Goal: Information Seeking & Learning: Compare options

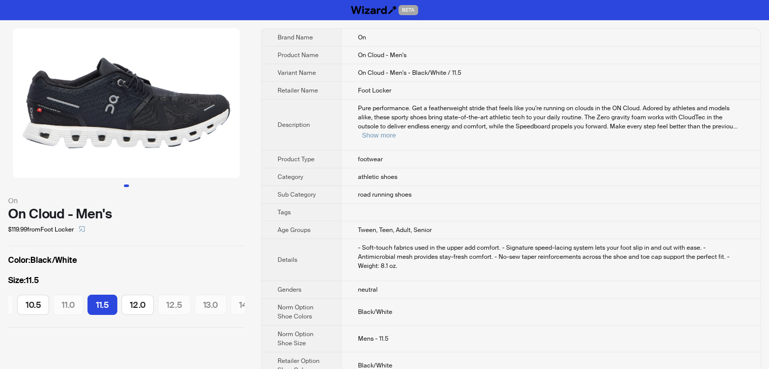
scroll to position [0, 234]
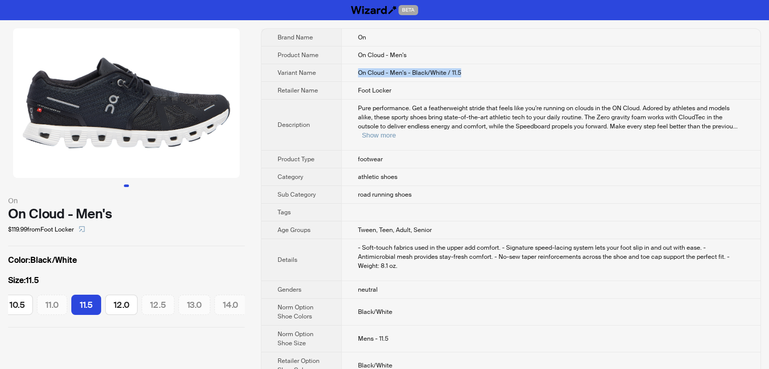
drag, startPoint x: 356, startPoint y: 71, endPoint x: 486, endPoint y: 75, distance: 129.5
click at [486, 75] on td "On Cloud - Men's - Black/White / 11.5" at bounding box center [550, 73] width 419 height 18
copy span "On Cloud - Men's - Black/White / 11.5"
click at [85, 229] on icon "select" at bounding box center [82, 229] width 6 height 6
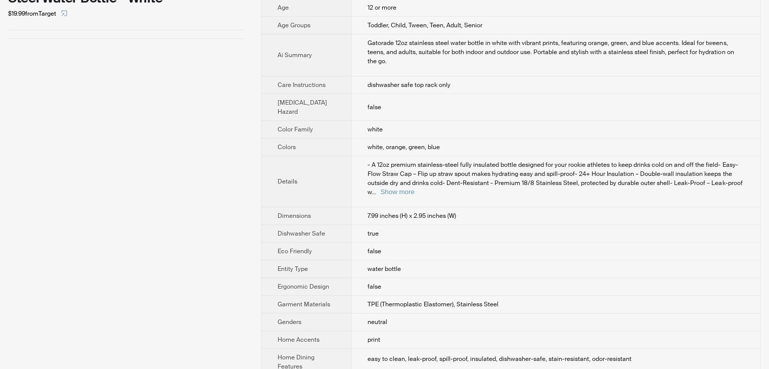
scroll to position [253, 0]
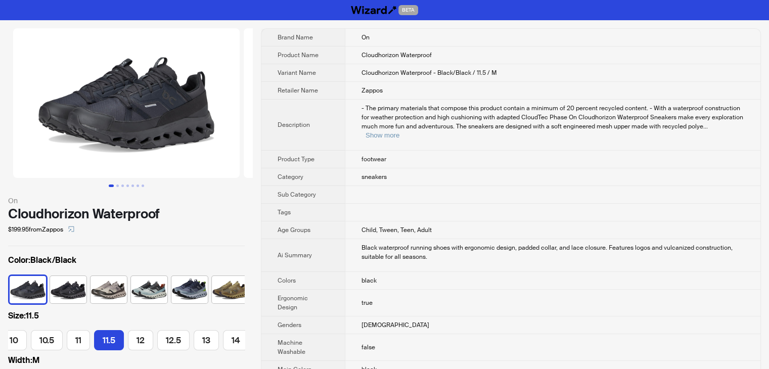
scroll to position [0, 184]
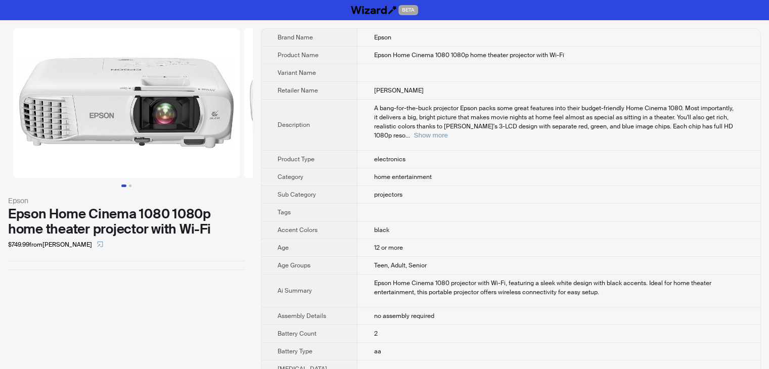
click at [601, 77] on td at bounding box center [559, 73] width 403 height 18
click at [448, 132] on button "Show more" at bounding box center [431, 136] width 34 height 8
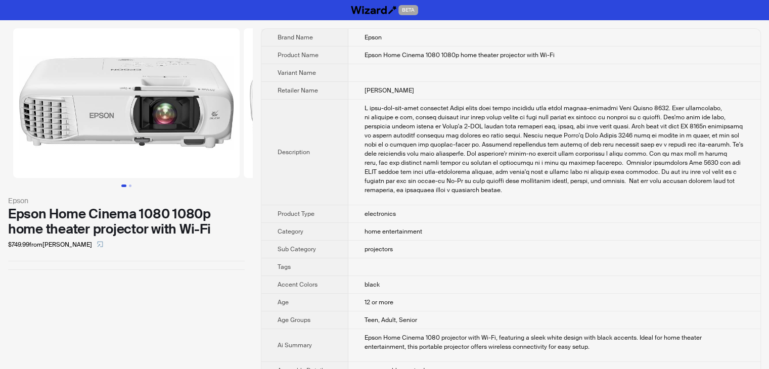
click at [568, 53] on td "Epson Home Cinema 1080 1080p home theater projector with Wi-Fi" at bounding box center [555, 56] width 412 height 18
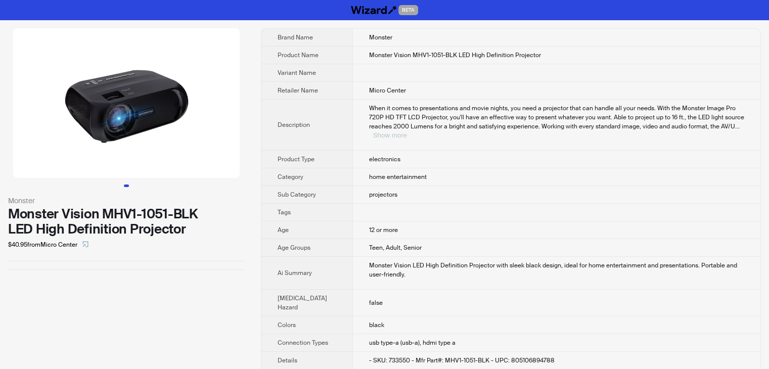
click at [407, 132] on button "Show more" at bounding box center [390, 136] width 34 height 8
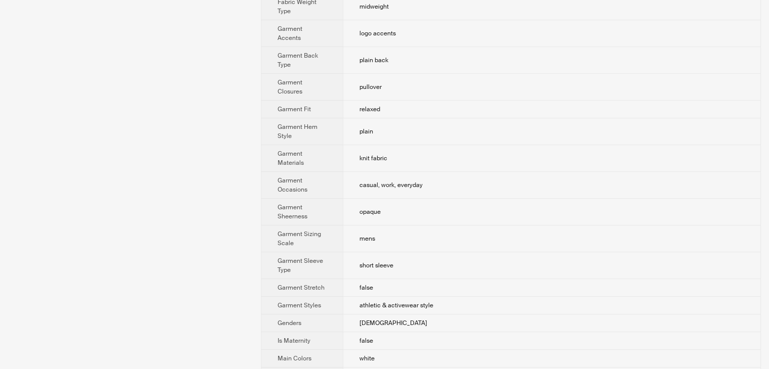
scroll to position [354, 0]
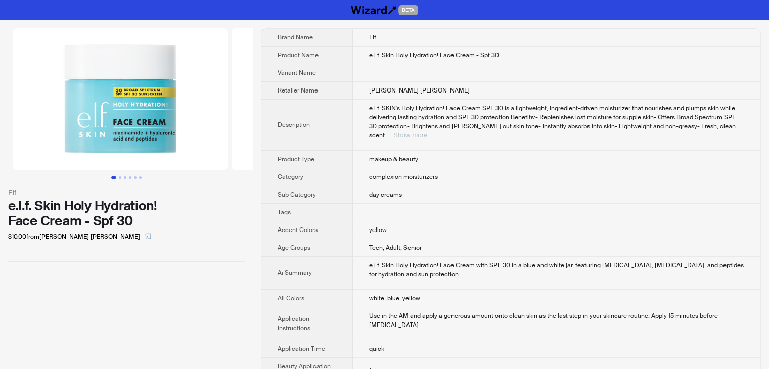
click at [427, 132] on button "Show more" at bounding box center [411, 136] width 34 height 8
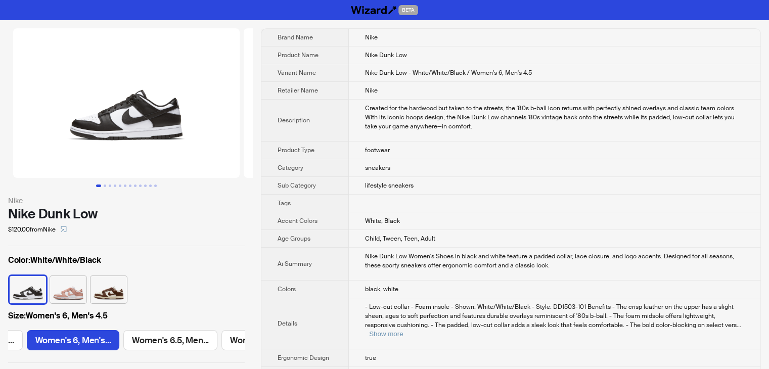
scroll to position [0, 178]
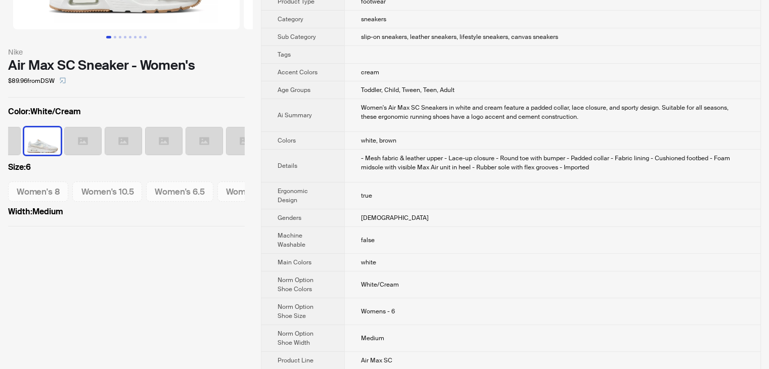
scroll to position [152, 0]
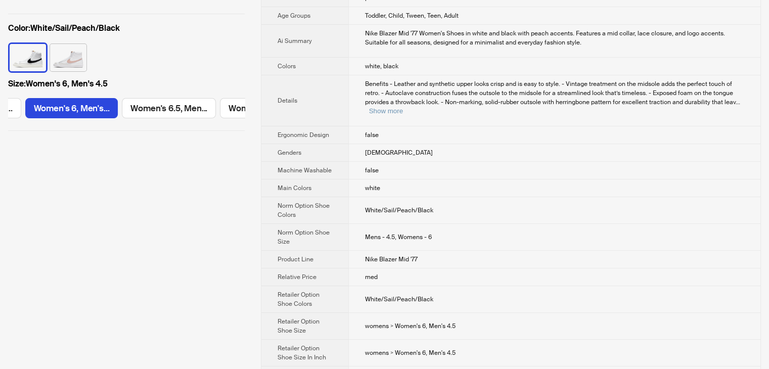
scroll to position [152, 0]
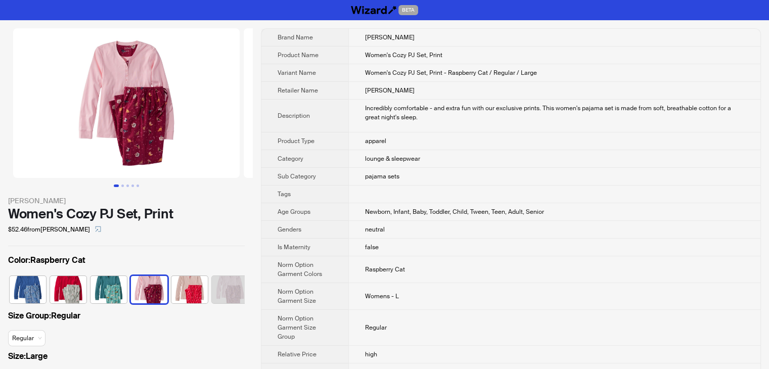
scroll to position [0, 6]
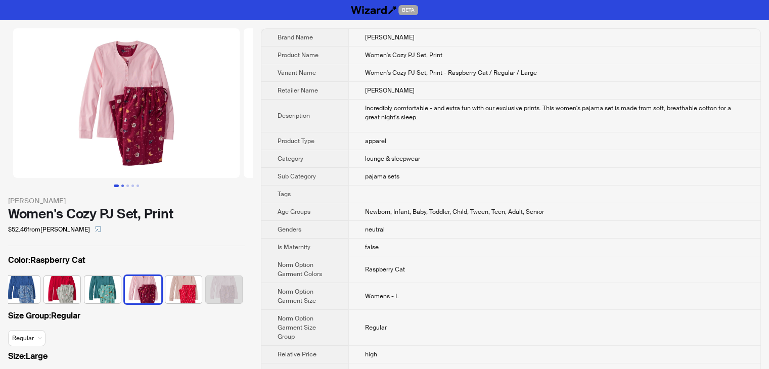
click at [121, 186] on button "Go to slide 2" at bounding box center [122, 186] width 3 height 3
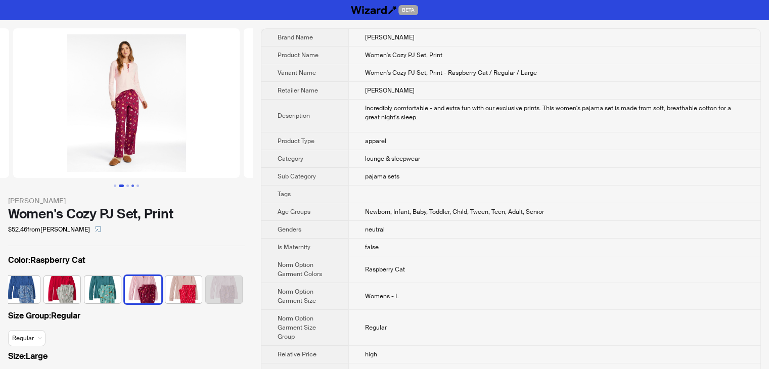
click at [132, 185] on button "Go to slide 4" at bounding box center [133, 186] width 3 height 3
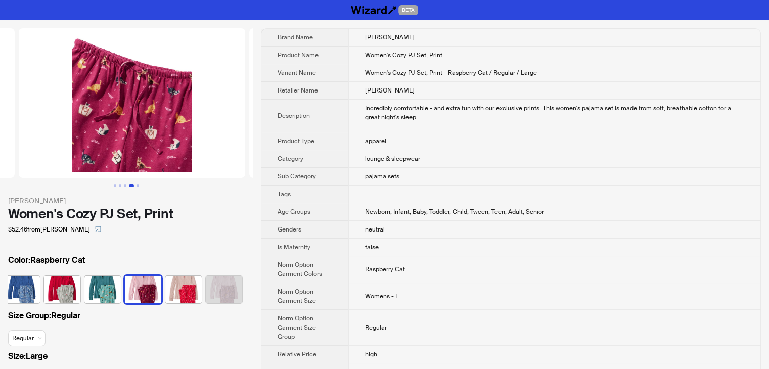
scroll to position [0, 692]
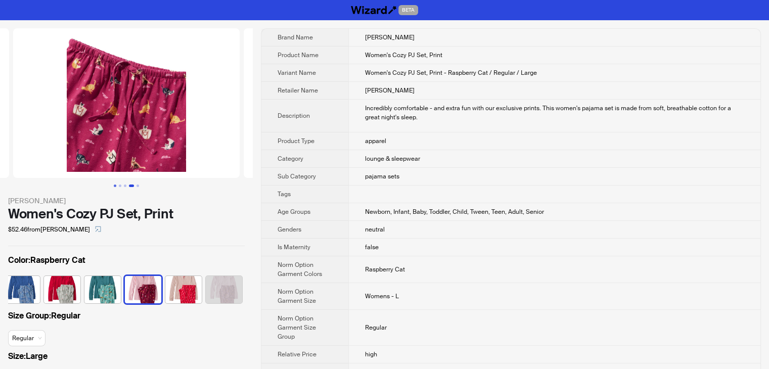
click at [115, 187] on button "Go to slide 1" at bounding box center [115, 186] width 3 height 3
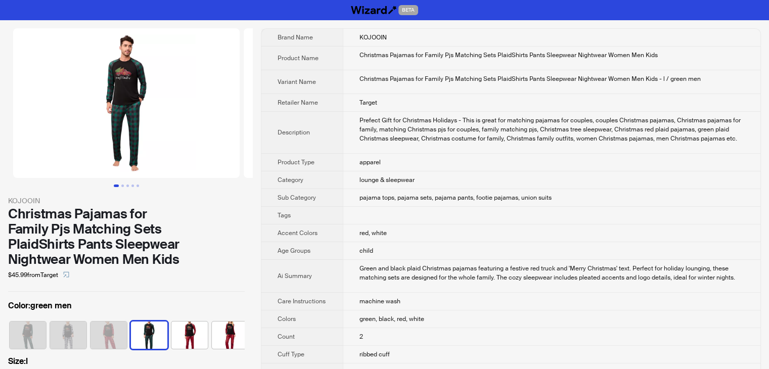
scroll to position [0, 107]
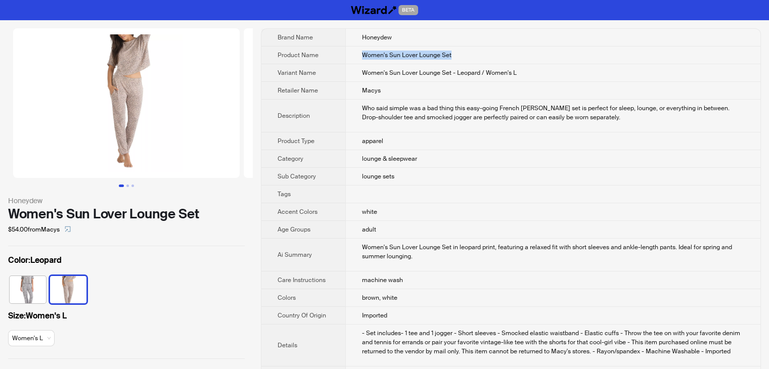
drag, startPoint x: 462, startPoint y: 55, endPoint x: 350, endPoint y: 55, distance: 111.8
click at [350, 55] on td "Women's Sun Lover Lounge Set" at bounding box center [552, 56] width 415 height 18
copy span "Women's Sun Lover Lounge Set"
click at [521, 144] on td "apparel" at bounding box center [552, 142] width 415 height 18
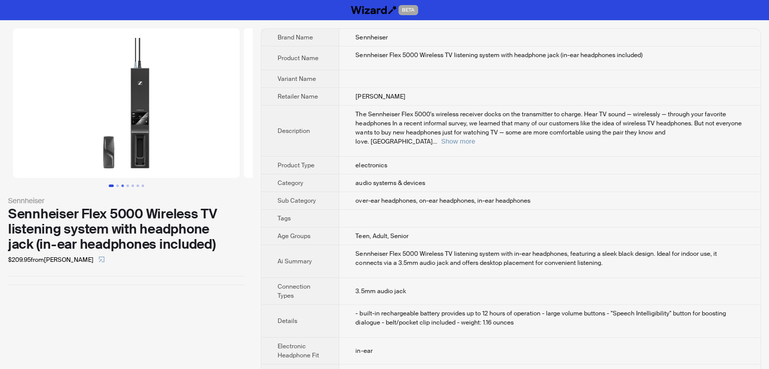
click at [121, 187] on button "Go to slide 3" at bounding box center [122, 186] width 3 height 3
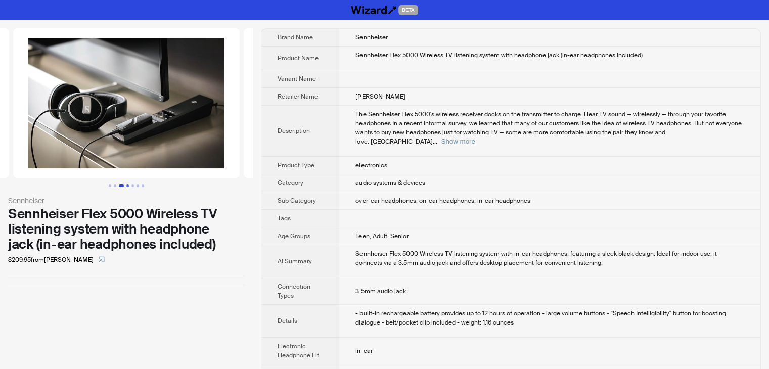
click at [126, 187] on button "Go to slide 4" at bounding box center [127, 186] width 3 height 3
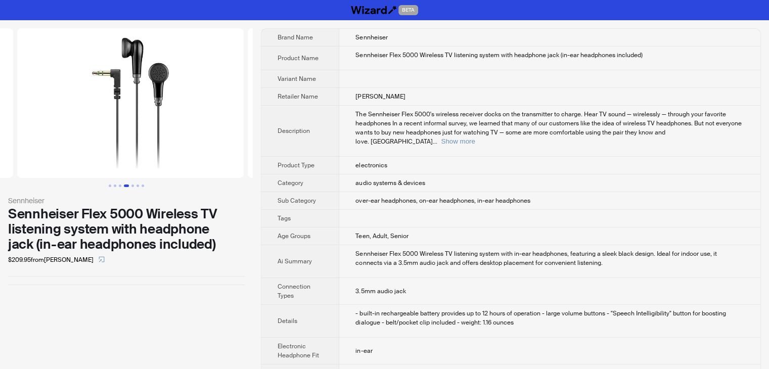
scroll to position [0, 692]
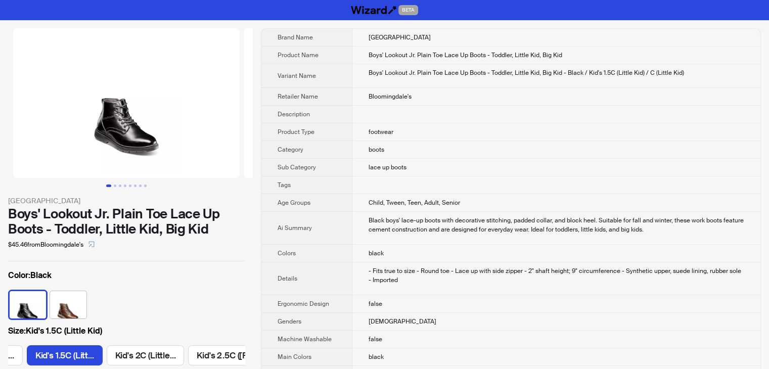
scroll to position [0, 66]
drag, startPoint x: 574, startPoint y: 51, endPoint x: 362, endPoint y: 61, distance: 212.7
click at [362, 61] on td "Boys' Lookout Jr. Plain Toe Lace Up Boots - Toddler, Little Kid, Big Kid" at bounding box center [556, 56] width 409 height 18
copy span "Boys' Lookout Jr. Plain Toe Lace Up Boots - Toddler, Little Kid, Big Kid"
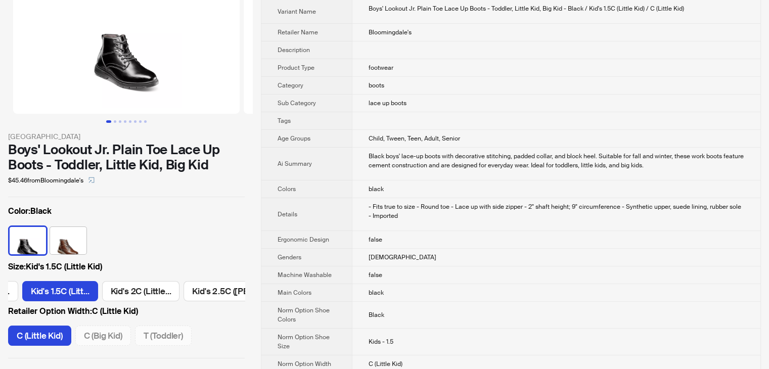
scroll to position [51, 0]
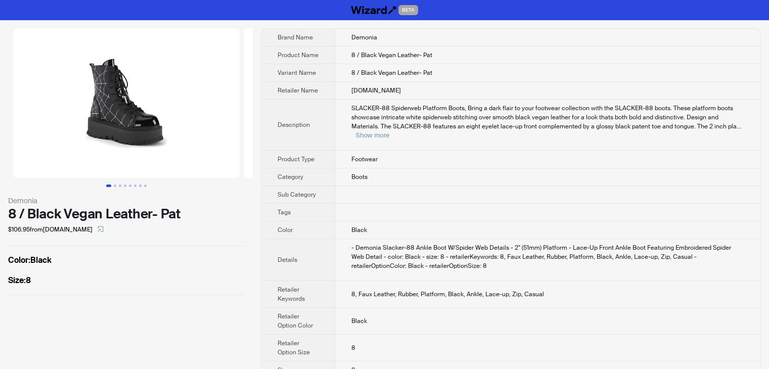
click at [414, 168] on td "Boots" at bounding box center [547, 177] width 425 height 18
drag, startPoint x: 443, startPoint y: 69, endPoint x: 348, endPoint y: 65, distance: 95.7
click at [348, 65] on td "8 / Black Vegan Leather- Pat" at bounding box center [547, 73] width 425 height 18
copy span "8 / Black Vegan Leather- Pat"
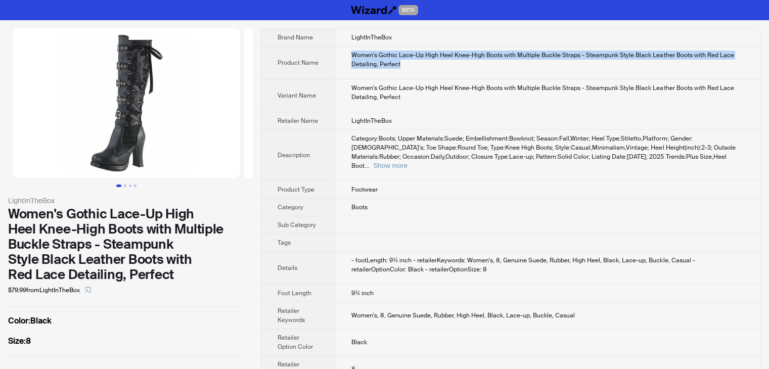
drag, startPoint x: 411, startPoint y: 65, endPoint x: 350, endPoint y: 54, distance: 61.7
click at [350, 54] on td "Women's Gothic Lace-Up High Heel Knee-High Boots with Multiple Buckle Straps - …" at bounding box center [547, 63] width 425 height 33
copy div "Women's Gothic Lace-Up High Heel Knee-High Boots with Multiple Buckle Straps - …"
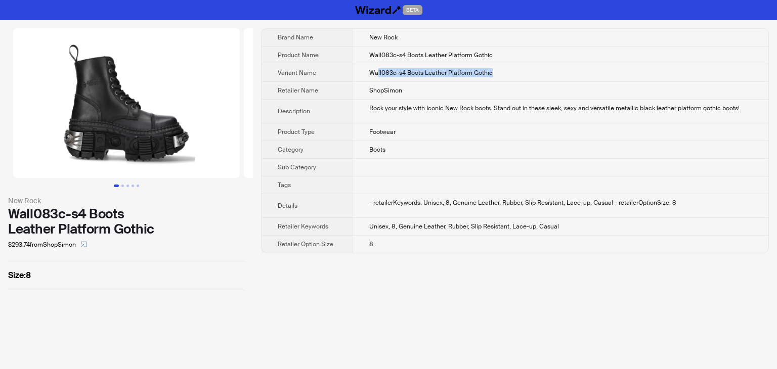
drag, startPoint x: 503, startPoint y: 72, endPoint x: 371, endPoint y: 66, distance: 132.7
click at [375, 71] on td "Wall083c-s4 Boots Leather Platform Gothic" at bounding box center [561, 73] width 416 height 18
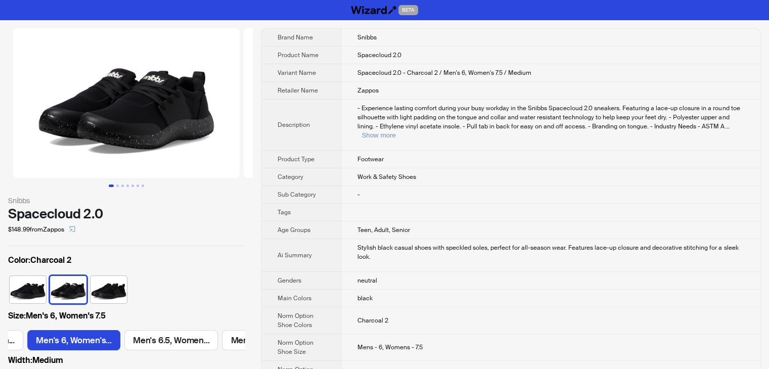
scroll to position [0, 470]
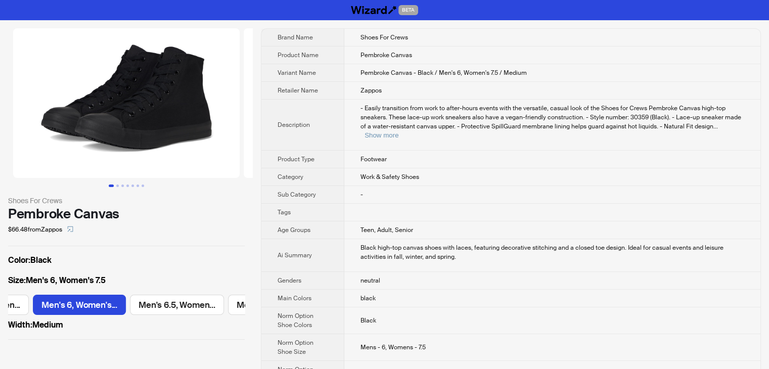
scroll to position [0, 372]
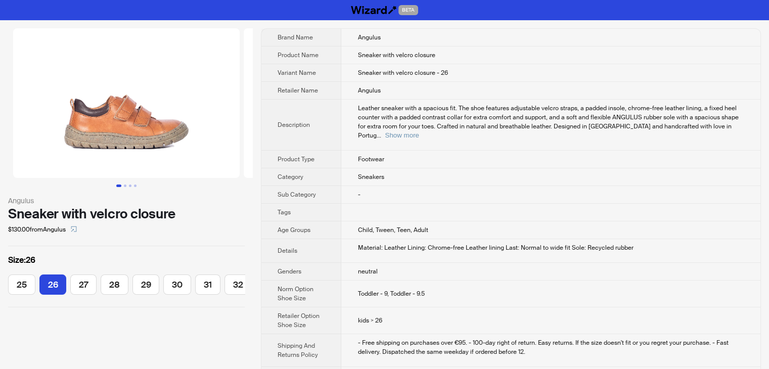
scroll to position [0, 3]
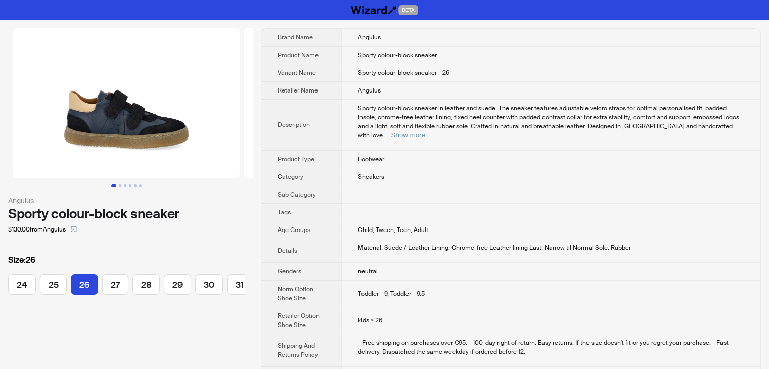
scroll to position [0, 33]
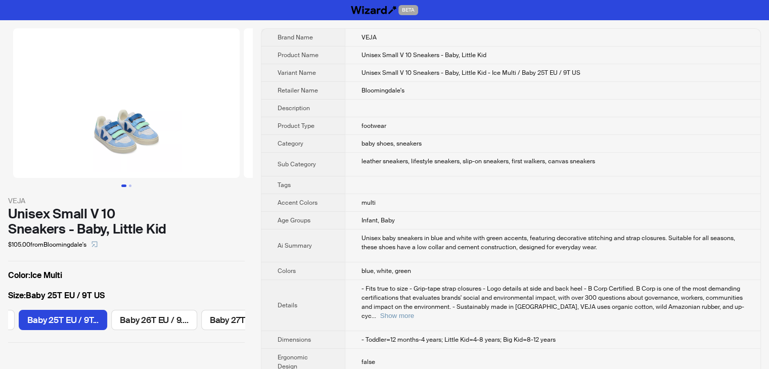
scroll to position [0, 345]
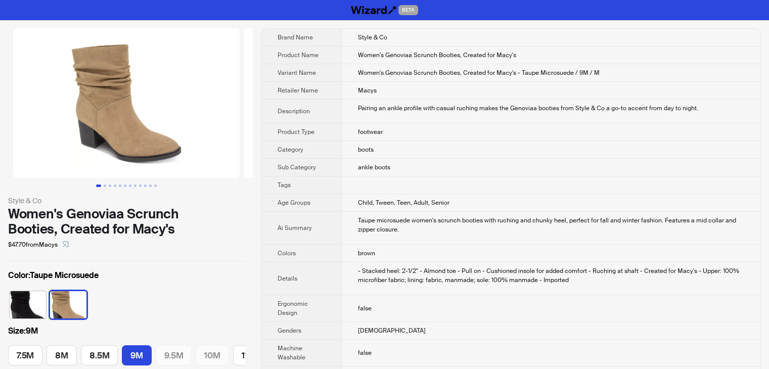
scroll to position [0, 18]
click at [67, 242] on icon "select" at bounding box center [66, 244] width 6 height 6
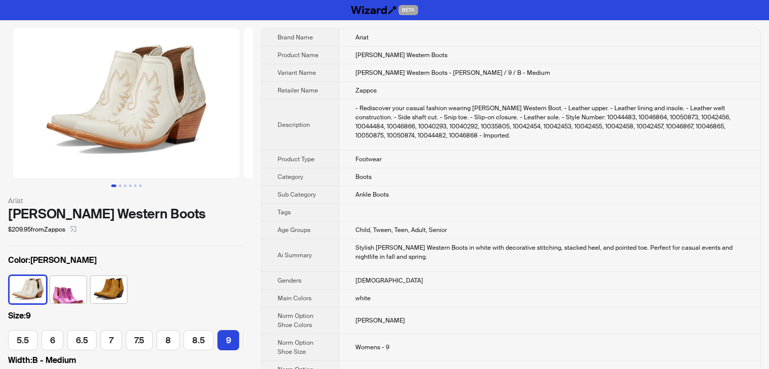
scroll to position [0, 55]
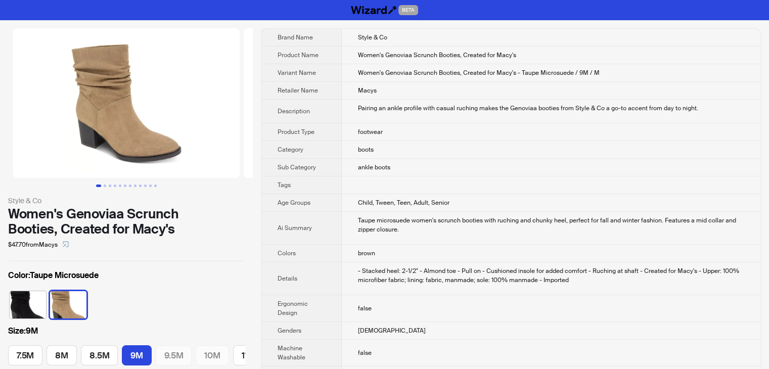
scroll to position [0, 18]
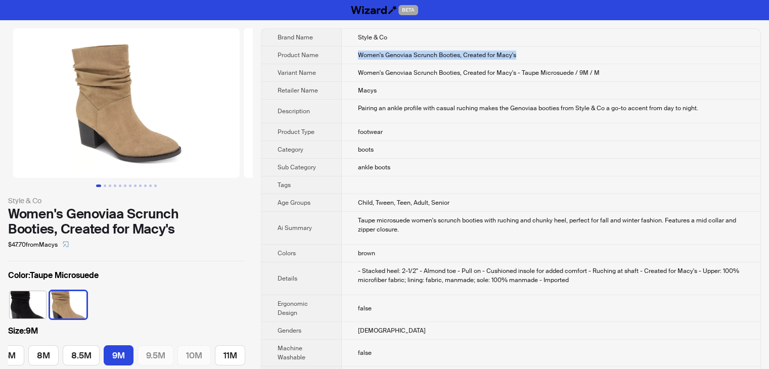
drag, startPoint x: 534, startPoint y: 54, endPoint x: 355, endPoint y: 49, distance: 179.1
click at [355, 49] on td "Women's Genoviaa Scrunch Booties, Created for Macy's" at bounding box center [551, 56] width 419 height 18
copy span "Women's Genoviaa Scrunch Booties, Created for Macy's"
click at [476, 73] on span "Women's Genoviaa Scrunch Booties, Created for Macy's - Taupe Microsuede / 9M / M" at bounding box center [479, 73] width 242 height 8
drag, startPoint x: 355, startPoint y: 37, endPoint x: 393, endPoint y: 40, distance: 38.1
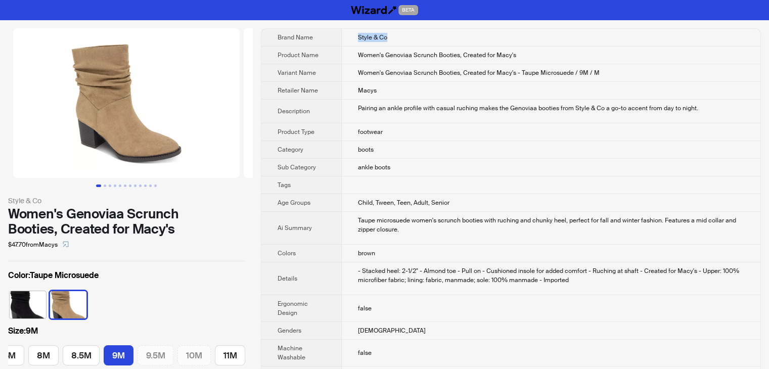
click at [393, 40] on td "Style & Co" at bounding box center [551, 38] width 419 height 18
click at [429, 36] on td "Style & Co" at bounding box center [551, 38] width 419 height 18
click at [398, 33] on td "Style & Co" at bounding box center [551, 38] width 419 height 18
click at [407, 39] on td "Style & Co" at bounding box center [551, 38] width 419 height 18
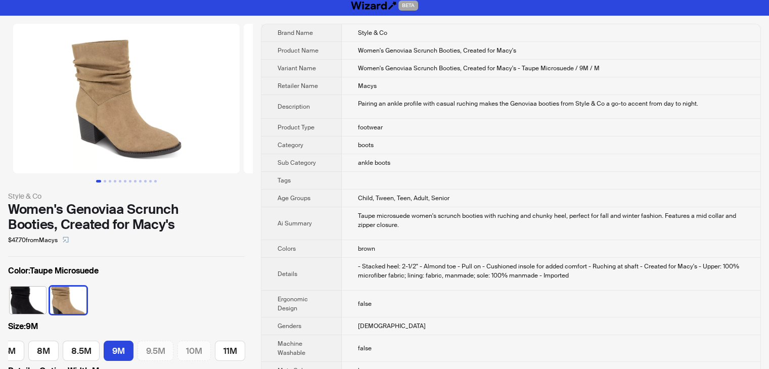
scroll to position [0, 0]
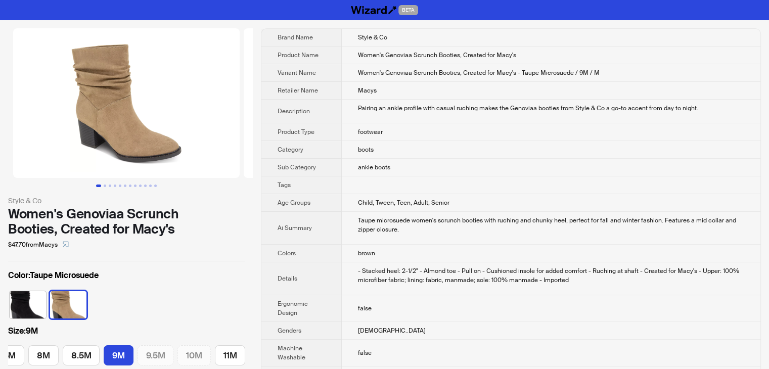
click at [397, 33] on td "Style & Co" at bounding box center [551, 38] width 419 height 18
drag, startPoint x: 396, startPoint y: 39, endPoint x: 356, endPoint y: 38, distance: 40.0
click at [356, 38] on td "Style & Co" at bounding box center [551, 38] width 419 height 18
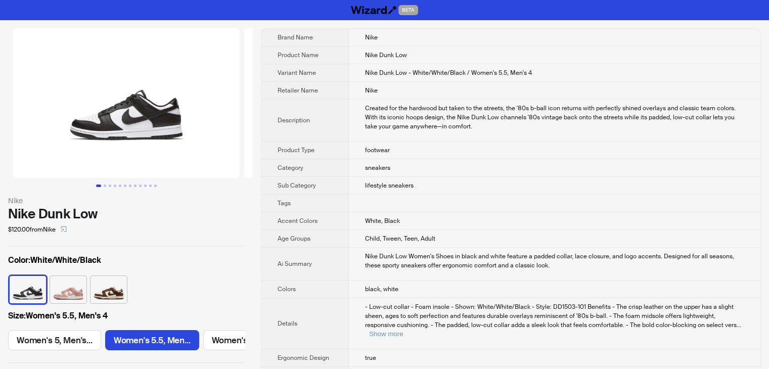
scroll to position [0, 80]
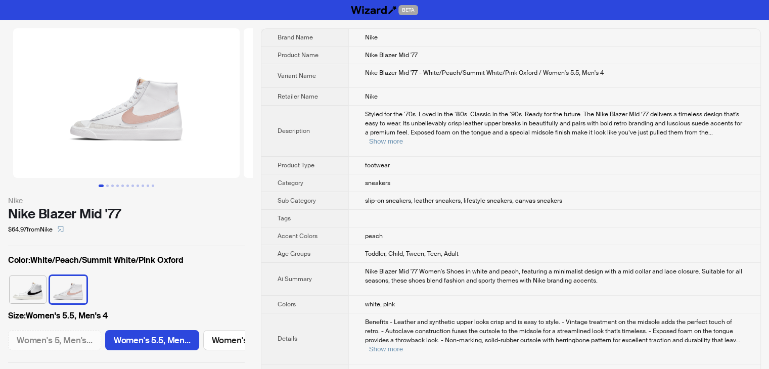
scroll to position [0, 80]
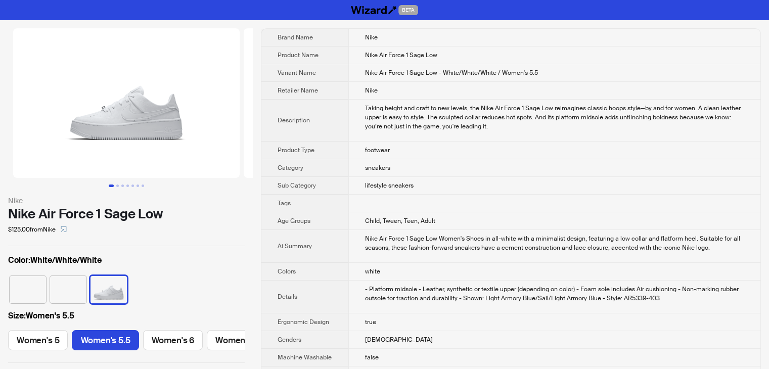
scroll to position [0, 47]
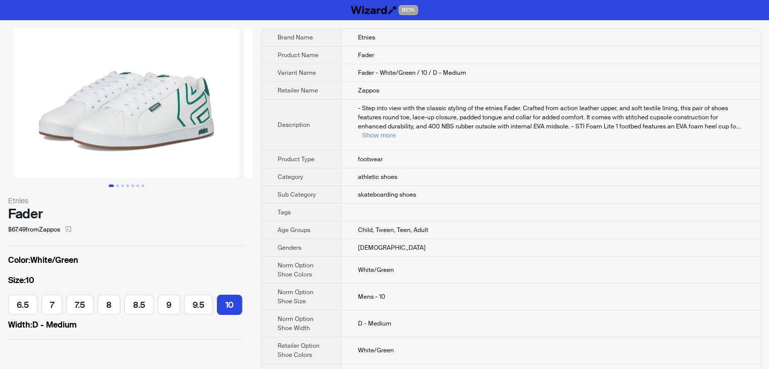
scroll to position [0, 93]
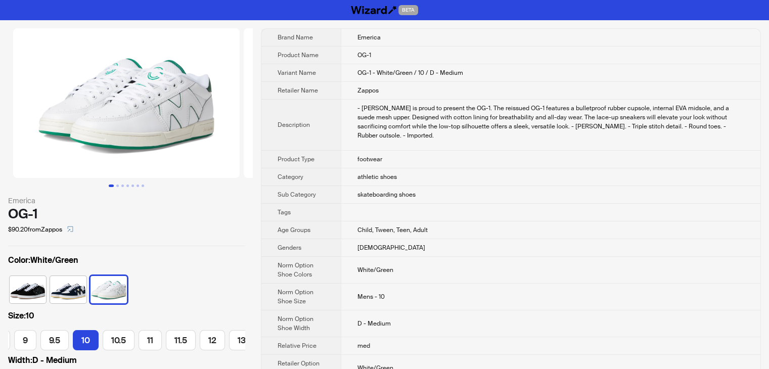
scroll to position [0, 118]
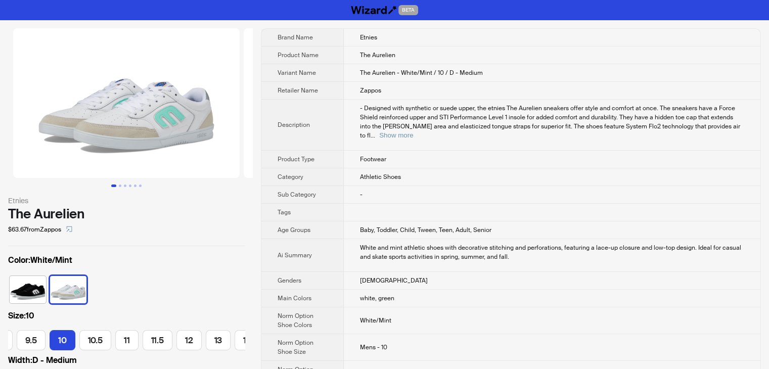
scroll to position [0, 174]
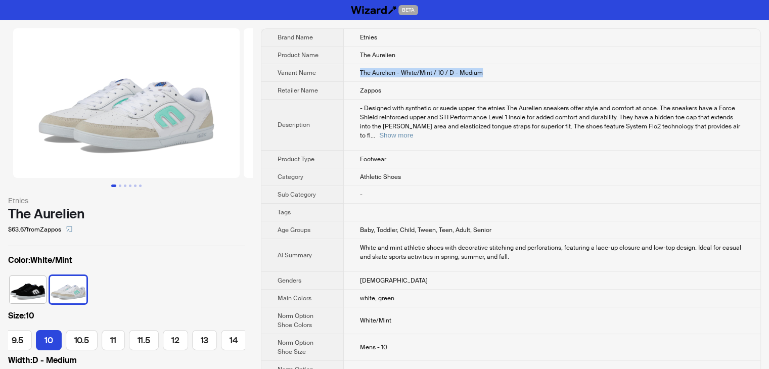
drag, startPoint x: 361, startPoint y: 71, endPoint x: 480, endPoint y: 70, distance: 119.4
click at [480, 70] on td "The Aurelien - White/Mint / 10 / D - Medium" at bounding box center [552, 73] width 417 height 18
copy span "The Aurelien - White/Mint / 10 / D - Medium"
click at [584, 74] on td "The Aurelien - White/Mint / 10 / D - Medium" at bounding box center [552, 73] width 417 height 18
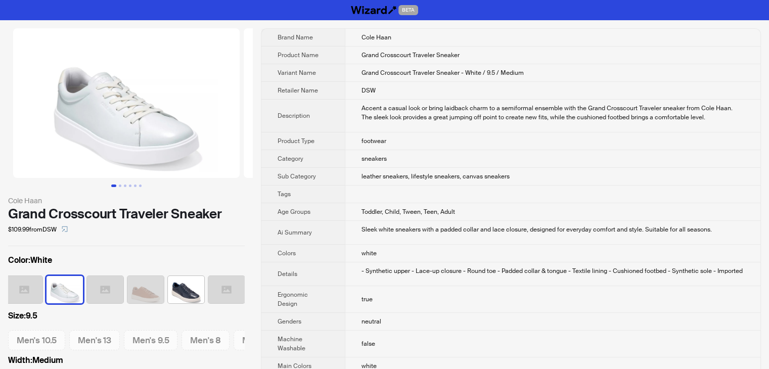
scroll to position [0, 127]
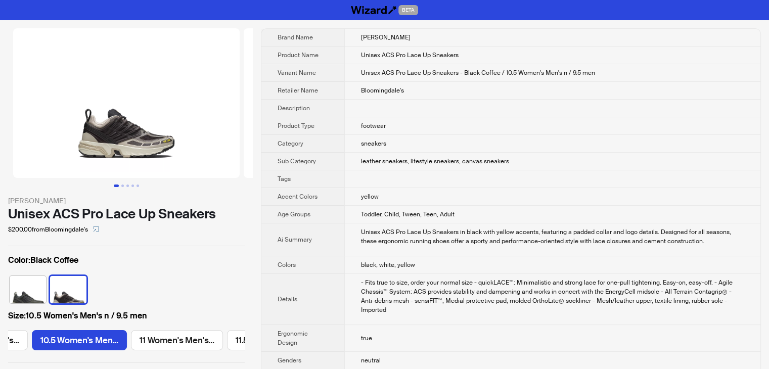
scroll to position [0, 373]
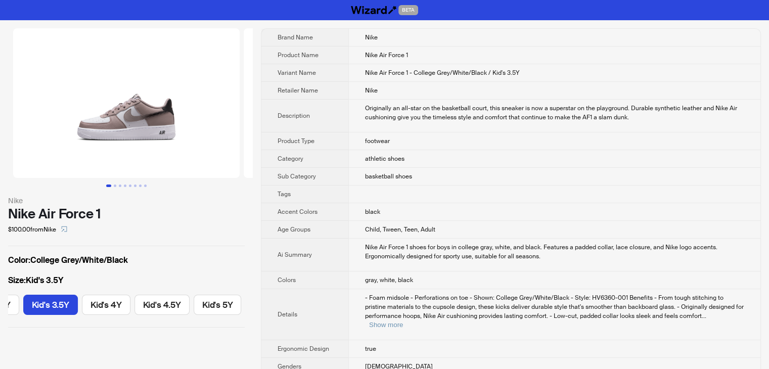
scroll to position [0, 256]
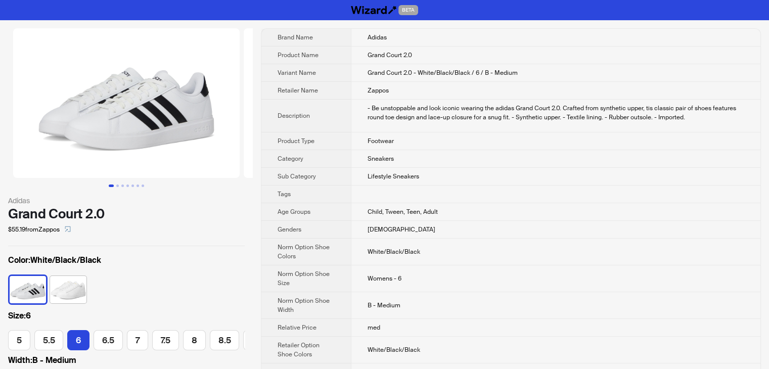
scroll to position [0, 42]
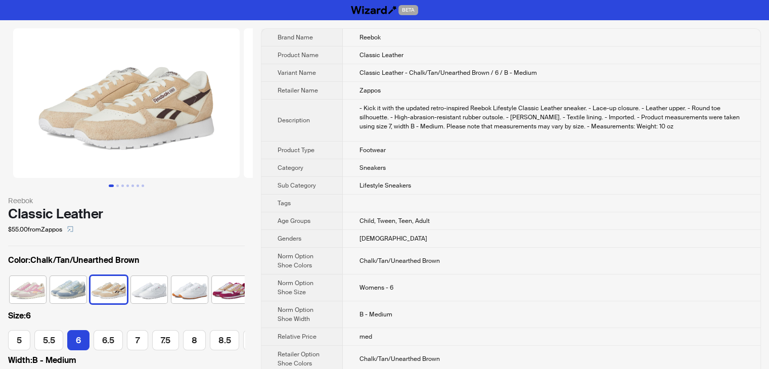
scroll to position [0, 42]
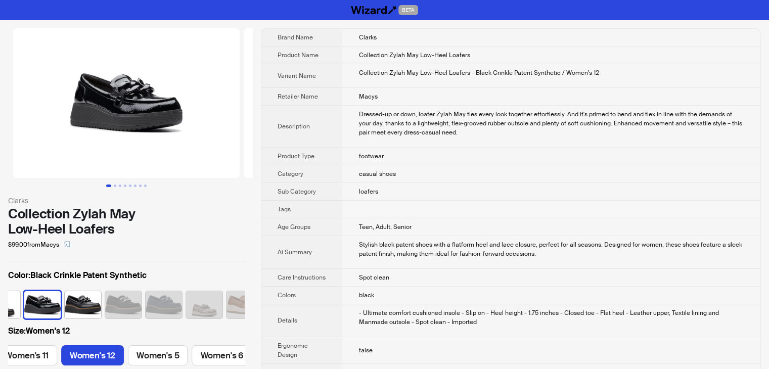
scroll to position [0, 554]
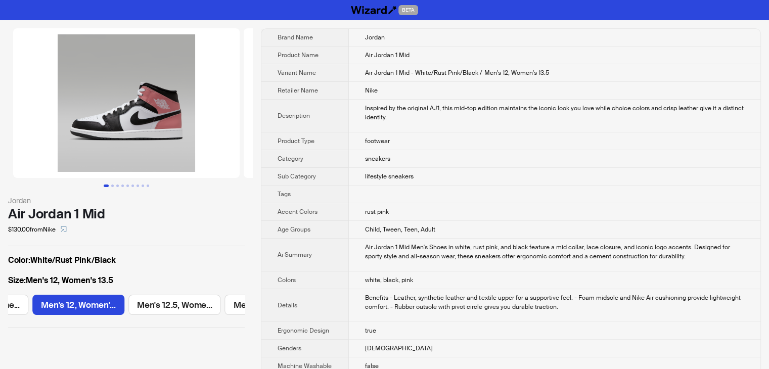
scroll to position [0, 956]
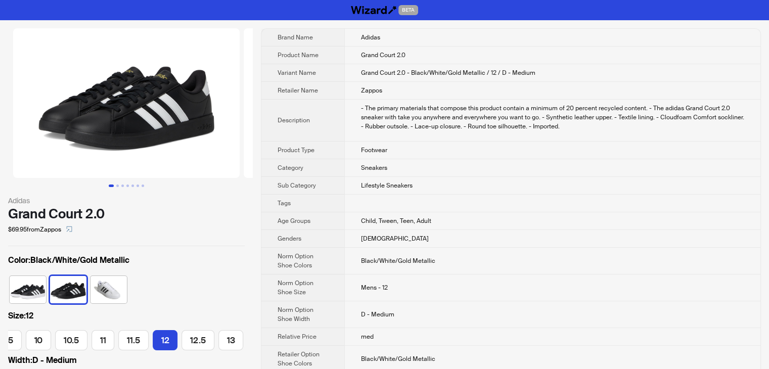
scroll to position [0, 394]
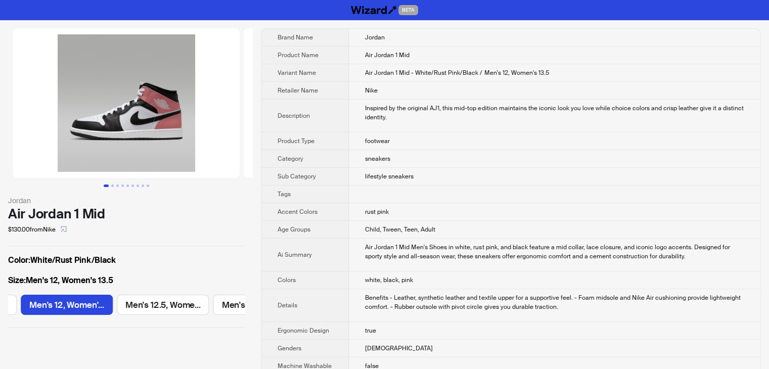
scroll to position [0, 956]
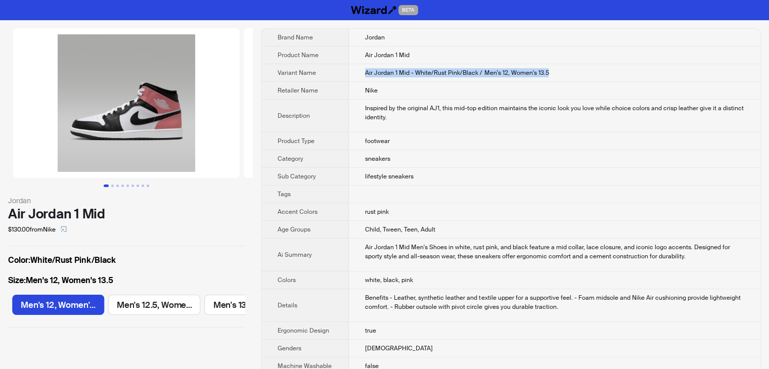
drag, startPoint x: 558, startPoint y: 69, endPoint x: 347, endPoint y: 77, distance: 211.1
click at [347, 77] on tr "Variant Name Air Jordan 1 Mid - White/Rust Pink/Black / Men's 12, Women's 13.5" at bounding box center [511, 73] width 499 height 18
copy tr "Air Jordan 1 Mid - White/Rust Pink/Black / Men's 12, Women's 13.5"
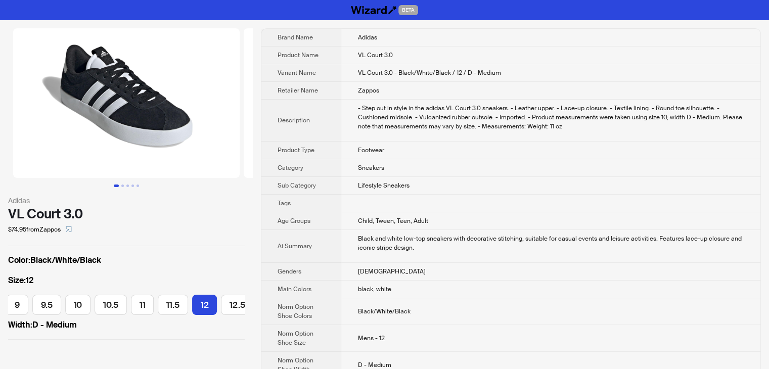
scroll to position [0, 394]
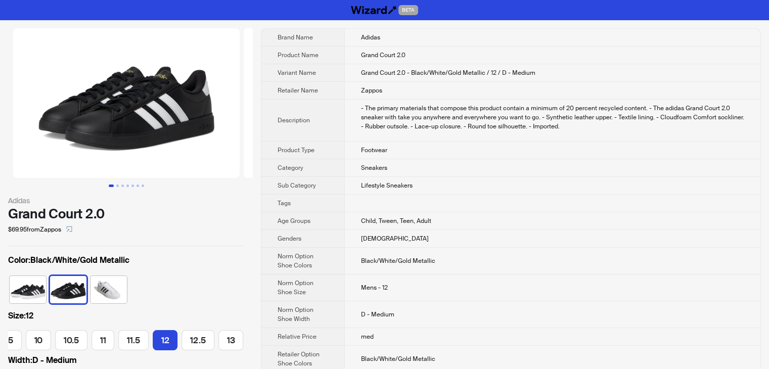
scroll to position [0, 394]
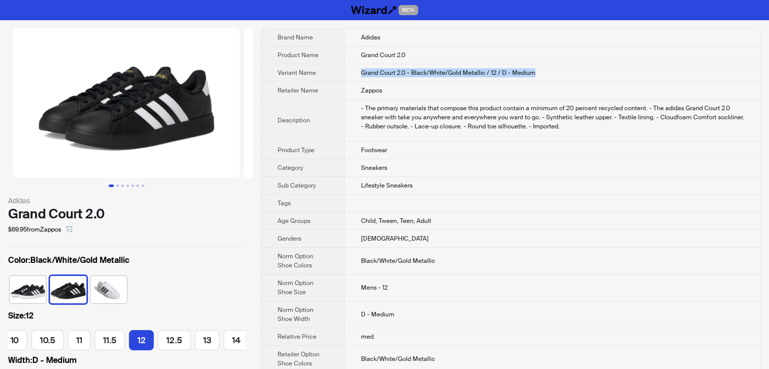
drag, startPoint x: 360, startPoint y: 72, endPoint x: 552, endPoint y: 70, distance: 191.7
click at [552, 70] on td "Grand Court 2.0 - Black/White/Gold Metallic / 12 / D - Medium" at bounding box center [552, 73] width 416 height 18
copy span "Grand Court 2.0 - Black/White/Gold Metallic / 12 / D - Medium"
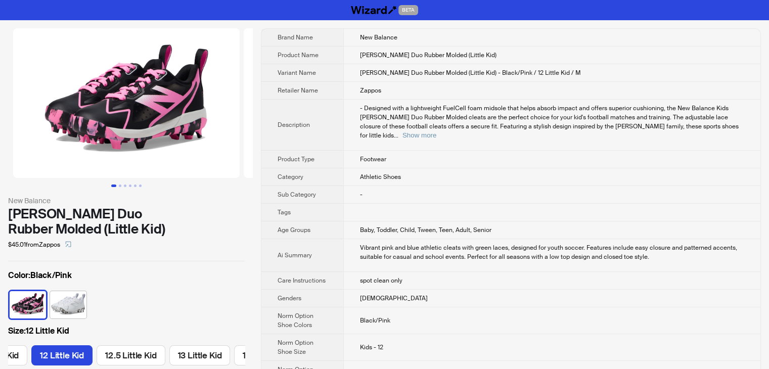
scroll to position [0, 119]
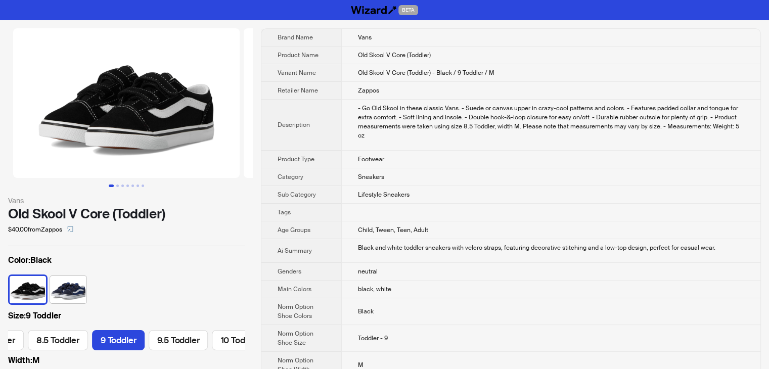
scroll to position [0, 576]
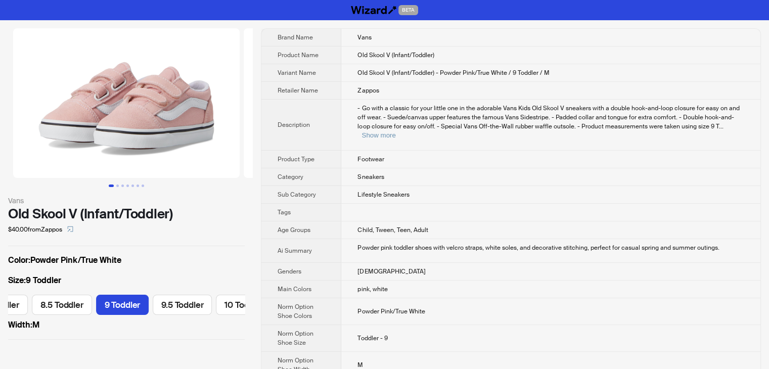
scroll to position [0, 468]
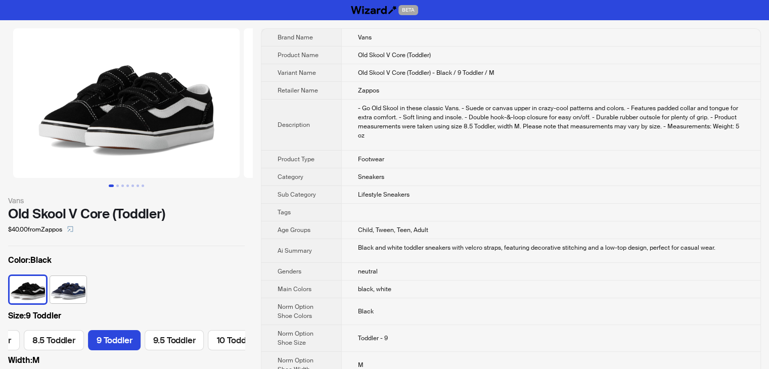
scroll to position [0, 576]
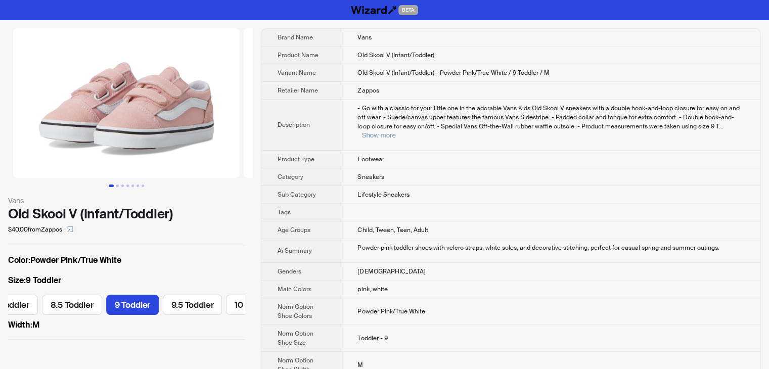
scroll to position [0, 471]
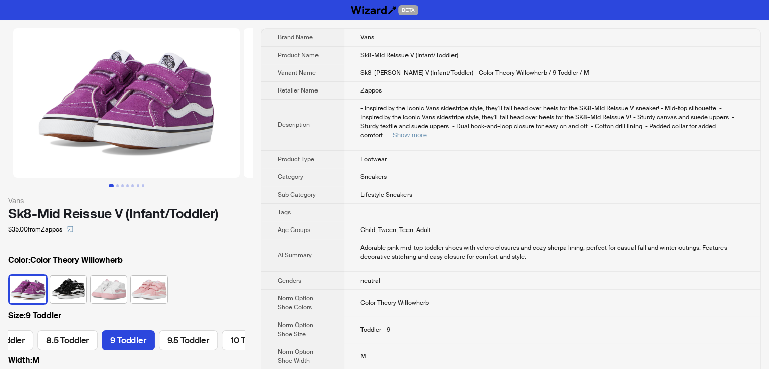
scroll to position [0, 527]
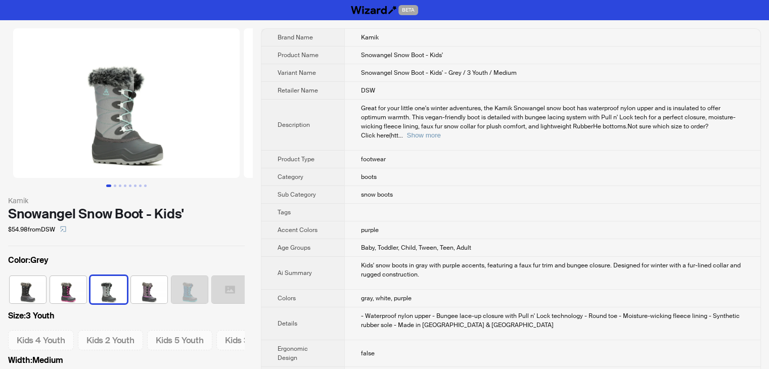
scroll to position [0, 6]
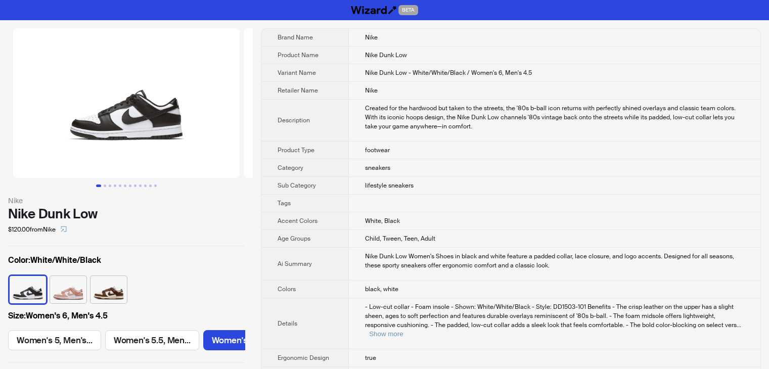
scroll to position [0, 178]
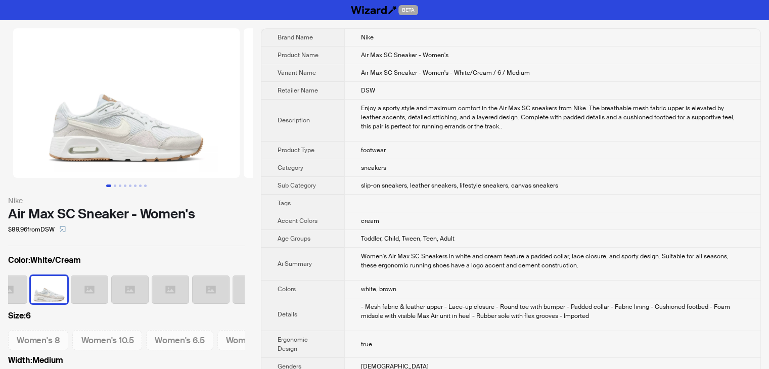
scroll to position [0, 228]
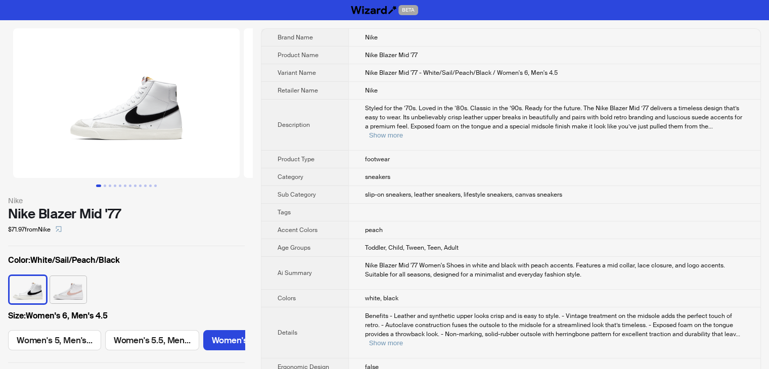
scroll to position [0, 178]
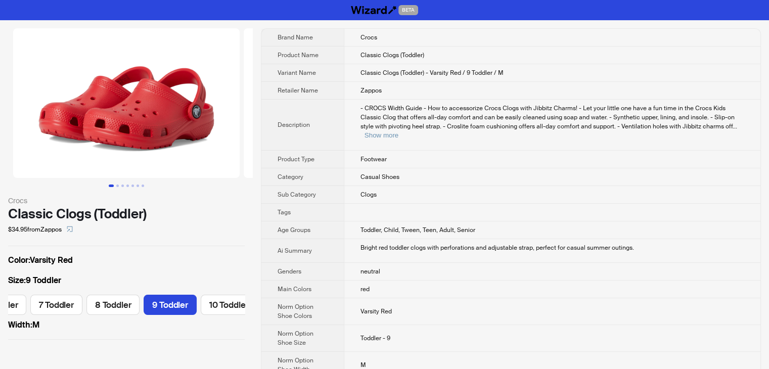
scroll to position [0, 152]
drag, startPoint x: 517, startPoint y: 69, endPoint x: 322, endPoint y: 81, distance: 195.6
copy tr "Classic Clogs (Toddler) - Varsity Red / 9 Toddler / M"
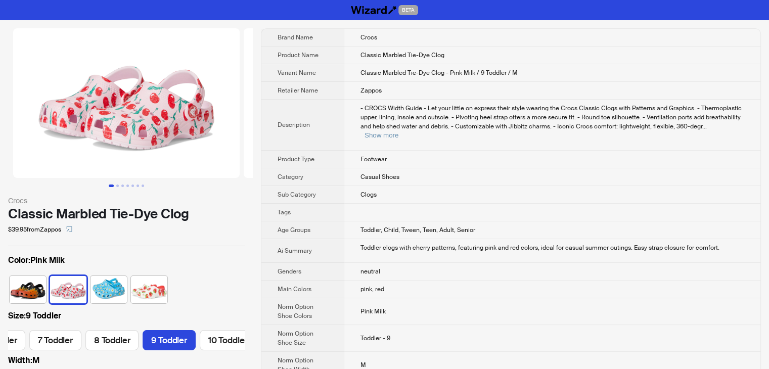
scroll to position [0, 152]
drag, startPoint x: 529, startPoint y: 70, endPoint x: 339, endPoint y: 76, distance: 189.3
click at [339, 76] on tr "Variant Name Classic Marbled Tie-Dye Clog - Pink Milk / 9 Toddler / M" at bounding box center [511, 73] width 499 height 18
copy tr "Classic Marbled Tie-Dye Clog - Pink Milk / 9 Toddler / M"
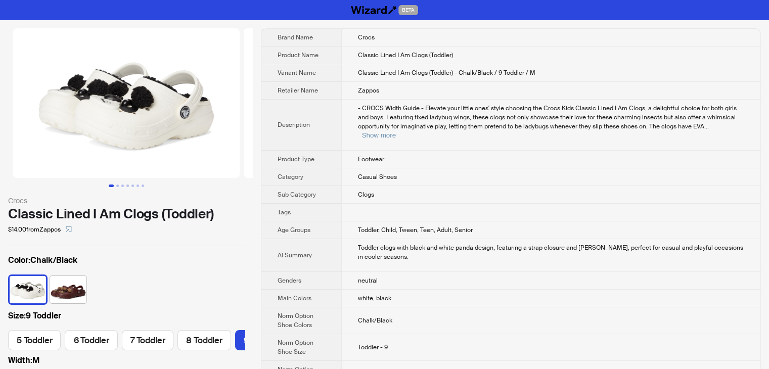
scroll to position [0, 97]
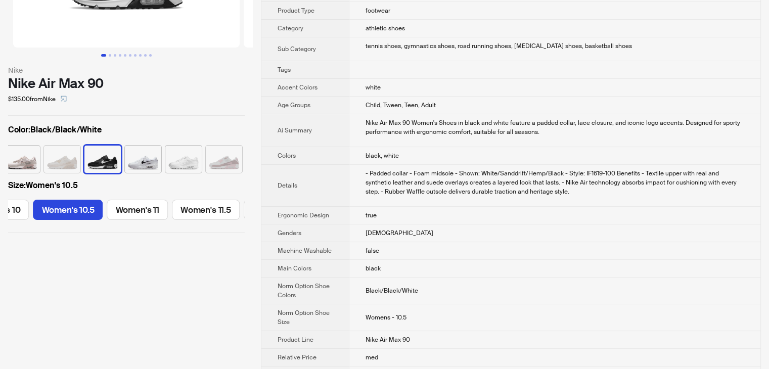
scroll to position [152, 0]
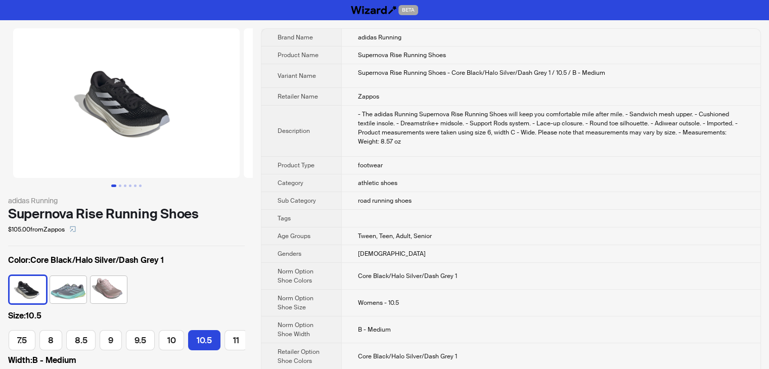
scroll to position [0, 145]
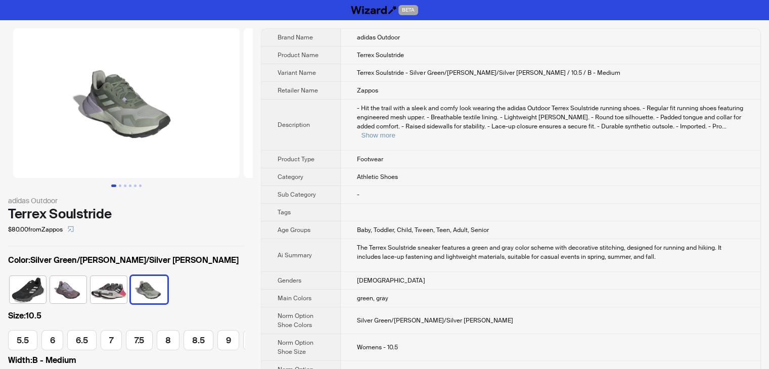
scroll to position [0, 118]
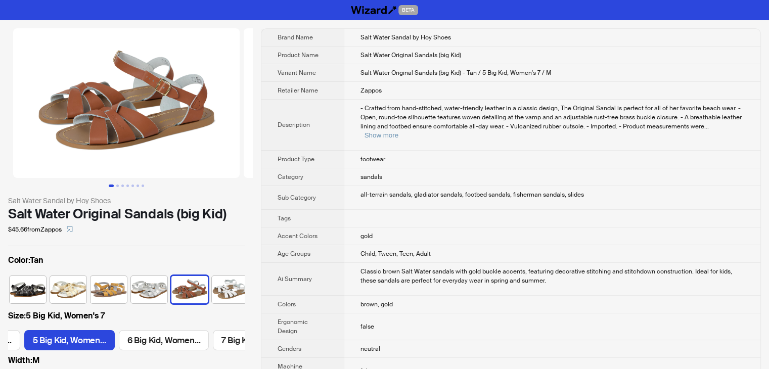
scroll to position [0, 6]
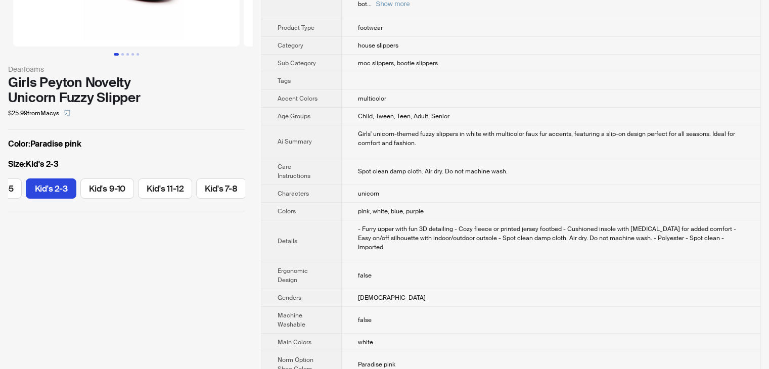
scroll to position [152, 0]
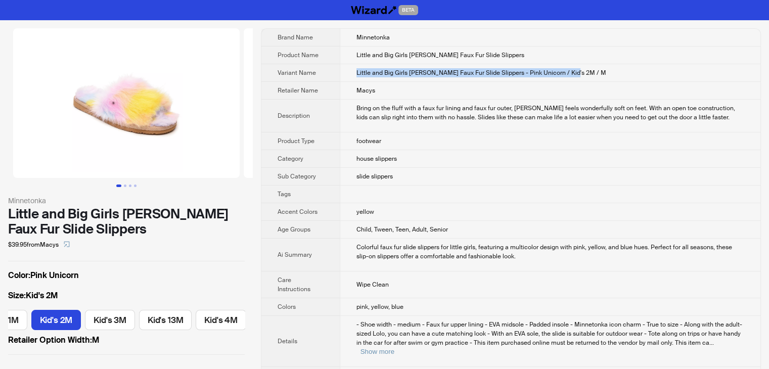
drag, startPoint x: 581, startPoint y: 72, endPoint x: 348, endPoint y: 75, distance: 232.7
click at [348, 75] on td "Little and Big Girls Lyla Faux Fur Slide Slippers - Pink Unicorn / Kid's 2M / M" at bounding box center [550, 73] width 421 height 18
copy span "Little and Big Girls Lyla Faux Fur Slide Slippers - Pink Unicorn / Kid's 2M / M"
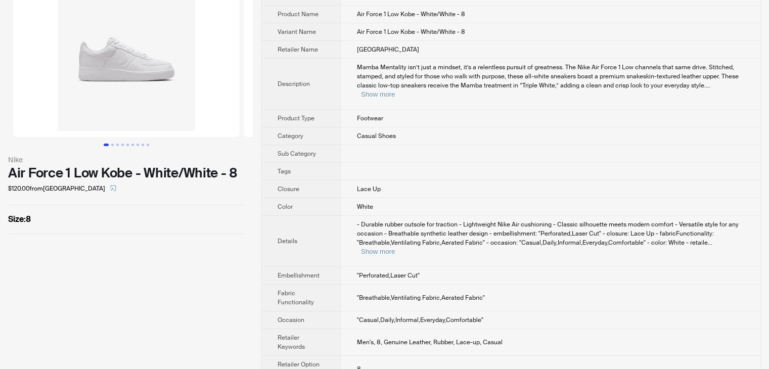
scroll to position [42, 0]
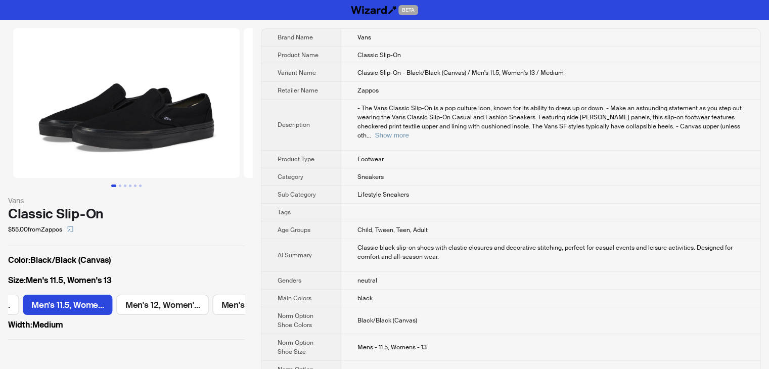
scroll to position [0, 1540]
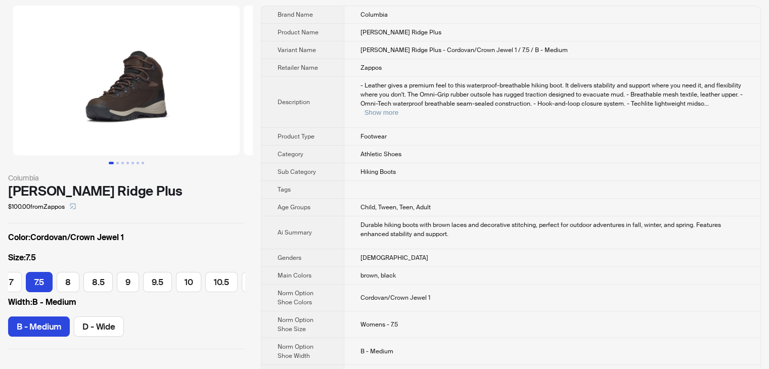
scroll to position [51, 0]
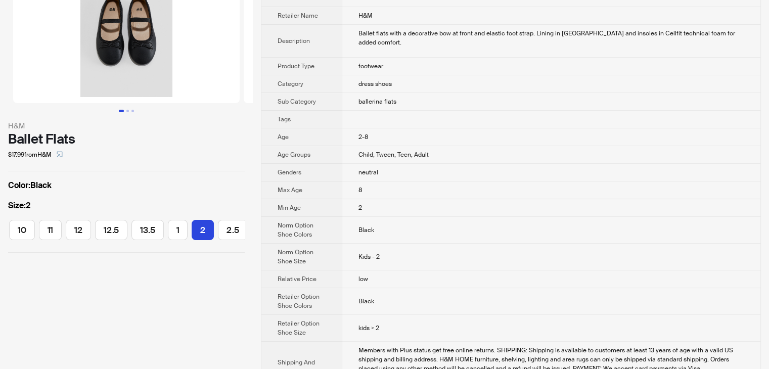
scroll to position [101, 0]
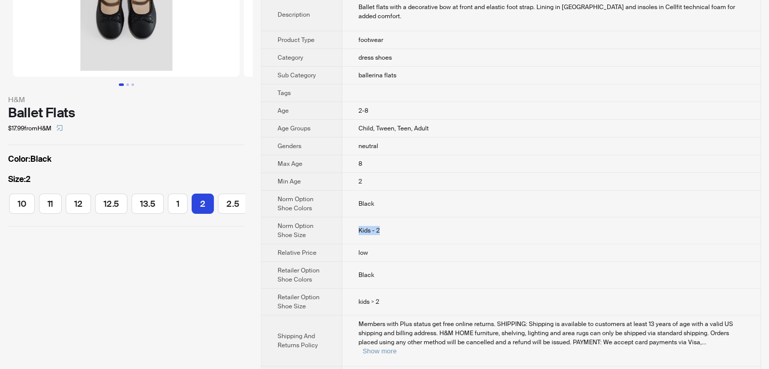
drag, startPoint x: 393, startPoint y: 224, endPoint x: 352, endPoint y: 223, distance: 41.5
click at [352, 223] on td "Kids - 2" at bounding box center [551, 231] width 418 height 27
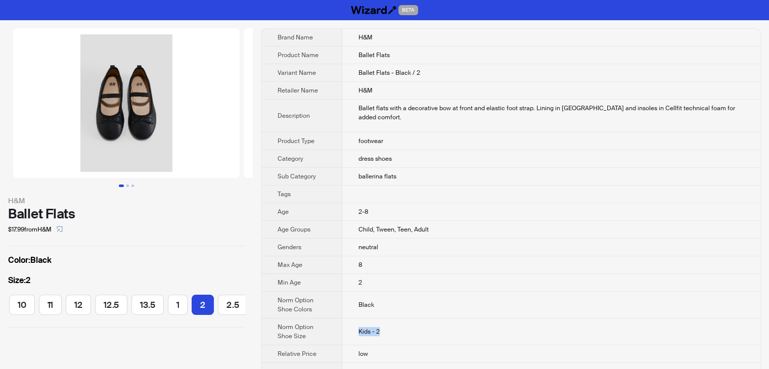
scroll to position [0, 0]
drag, startPoint x: 367, startPoint y: 257, endPoint x: 359, endPoint y: 255, distance: 8.2
click at [359, 256] on td "8" at bounding box center [551, 265] width 418 height 18
click at [402, 261] on td "8" at bounding box center [551, 265] width 418 height 18
click at [422, 226] on span "Child, Tween, Teen, Adult" at bounding box center [394, 230] width 70 height 8
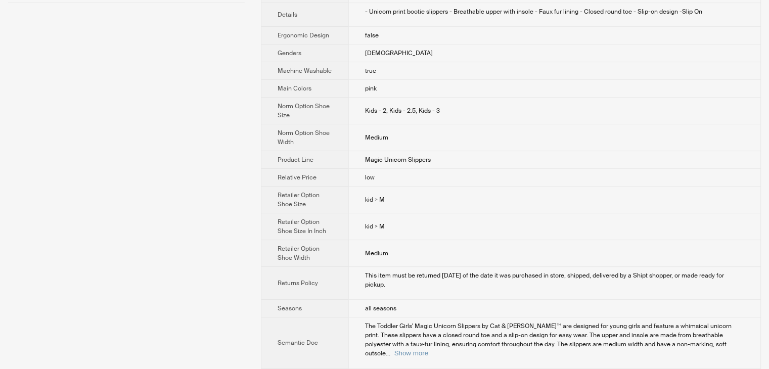
scroll to position [338, 0]
drag, startPoint x: 361, startPoint y: 104, endPoint x: 385, endPoint y: 104, distance: 23.8
click at [385, 104] on td "Kids - 2, Kids - 2.5, Kids - 3" at bounding box center [555, 113] width 412 height 27
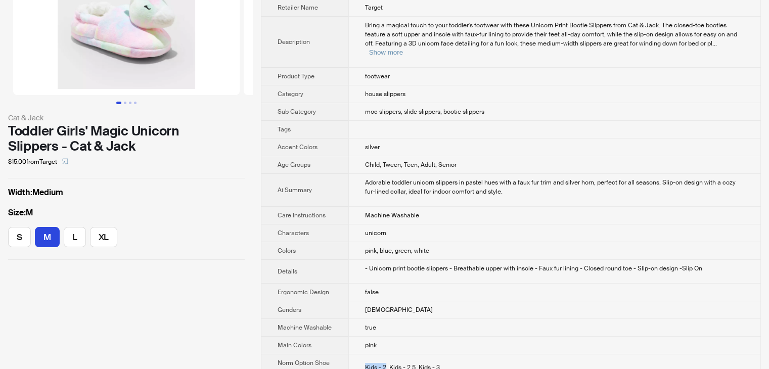
scroll to position [101, 0]
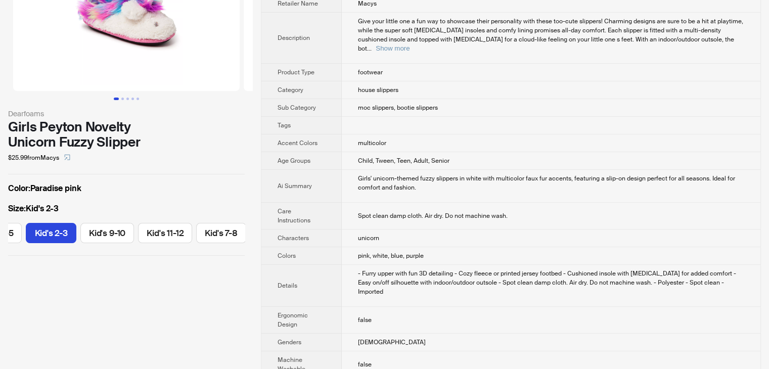
scroll to position [101, 0]
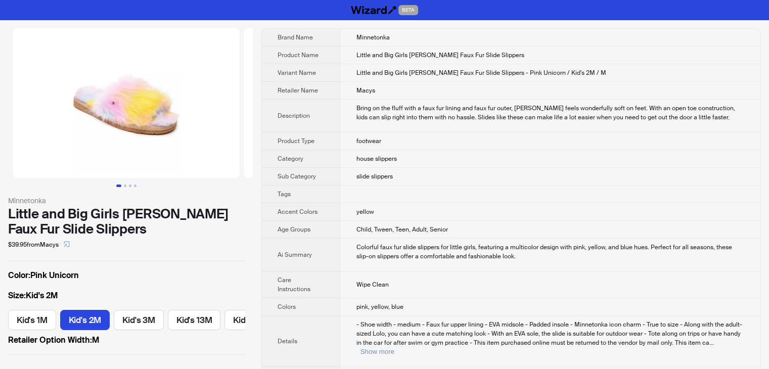
scroll to position [0, 29]
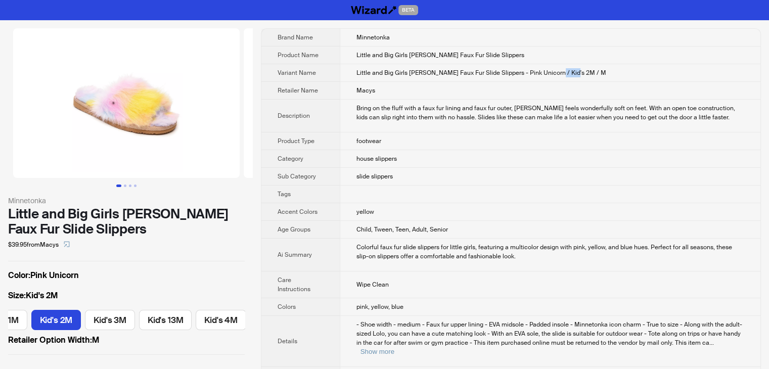
drag, startPoint x: 548, startPoint y: 72, endPoint x: 570, endPoint y: 72, distance: 21.8
click at [570, 72] on td "Little and Big Girls [PERSON_NAME] Faux Fur Slide Slippers - Pink Unicorn / Kid…" at bounding box center [550, 73] width 421 height 18
click at [575, 77] on td "Little and Big Girls Lyla Faux Fur Slide Slippers - Pink Unicorn / Kid's 2M / M" at bounding box center [550, 73] width 421 height 18
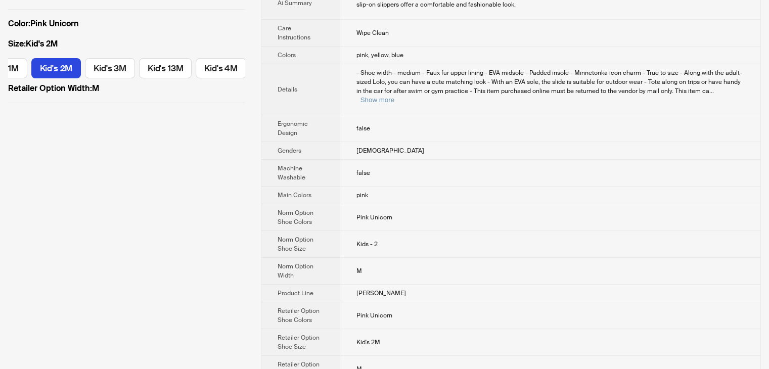
scroll to position [253, 0]
drag, startPoint x: 395, startPoint y: 224, endPoint x: 358, endPoint y: 228, distance: 37.1
click at [358, 230] on td "Kids - 2" at bounding box center [550, 243] width 421 height 27
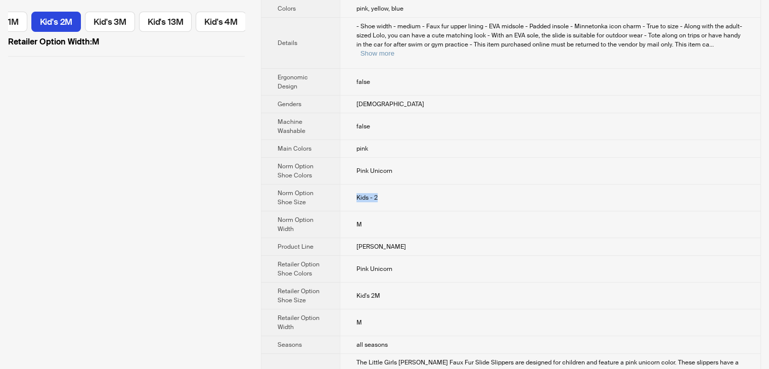
scroll to position [304, 0]
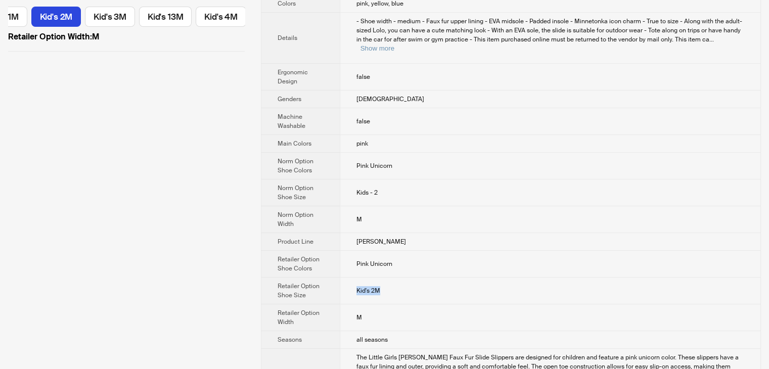
drag, startPoint x: 393, startPoint y: 271, endPoint x: 338, endPoint y: 272, distance: 54.6
click at [338, 278] on tr "Retailer Option Shoe Size Kid's 2M" at bounding box center [511, 291] width 499 height 27
click at [467, 278] on td "Kid's 2M" at bounding box center [550, 291] width 421 height 27
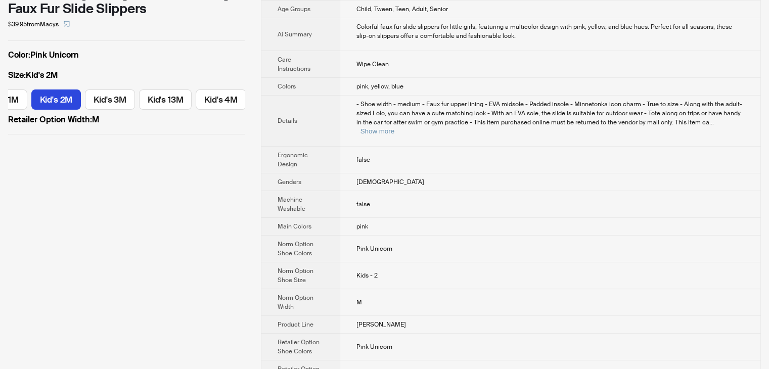
scroll to position [184, 0]
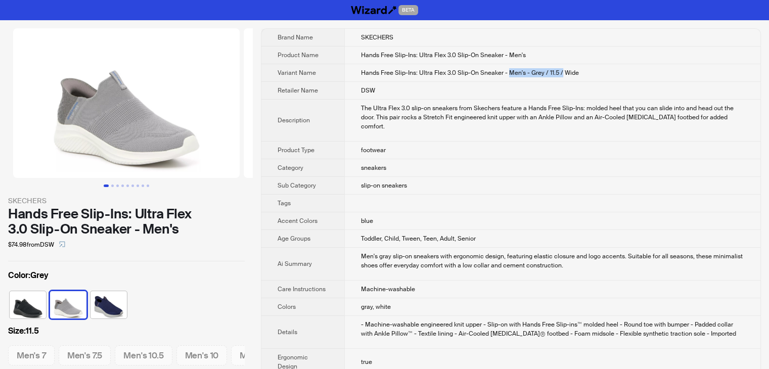
drag, startPoint x: 507, startPoint y: 71, endPoint x: 561, endPoint y: 75, distance: 53.8
click at [561, 75] on span "Hands Free Slip-Ins: Ultra Flex 3.0 Slip-On Sneaker - Men's - Grey / 11.5 / Wide" at bounding box center [470, 73] width 218 height 8
click at [507, 100] on td "The Ultra Flex 3.0 slip-on sneakers from Skechers feature a Hands Free Slip-Ins…" at bounding box center [552, 121] width 416 height 42
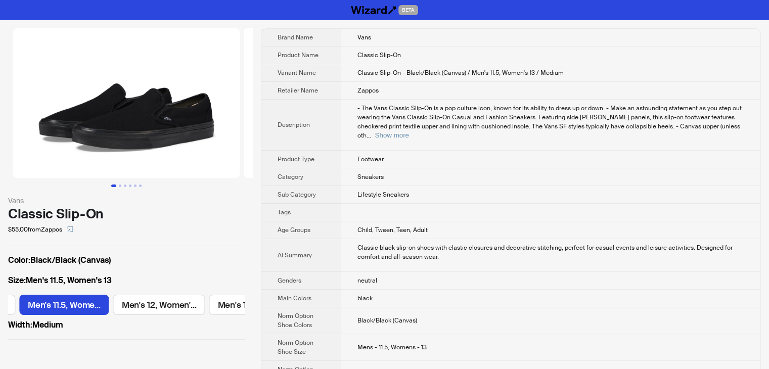
scroll to position [0, 1540]
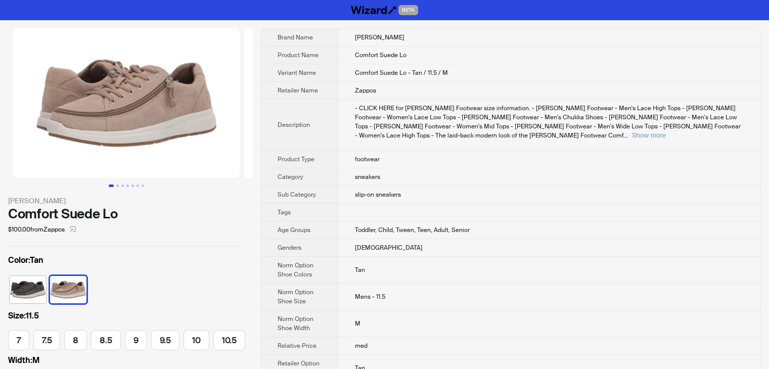
scroll to position [0, 148]
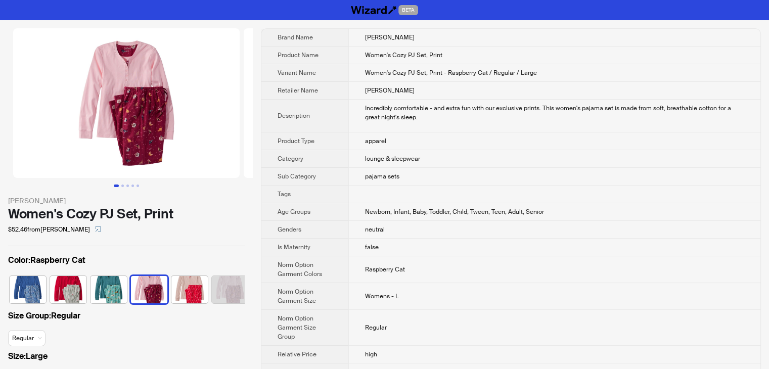
scroll to position [0, 6]
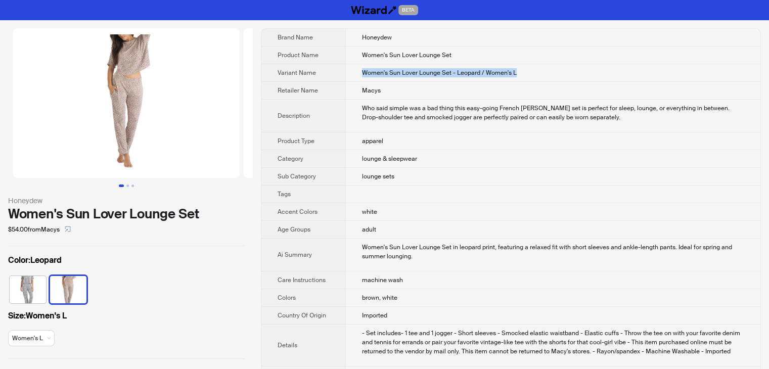
drag, startPoint x: 362, startPoint y: 71, endPoint x: 564, endPoint y: 74, distance: 201.9
click at [564, 74] on td "Women's Sun Lover Lounge Set - Leopard / Women's L" at bounding box center [552, 73] width 415 height 18
copy span "Women's Sun Lover Lounge Set - Leopard / Women's L"
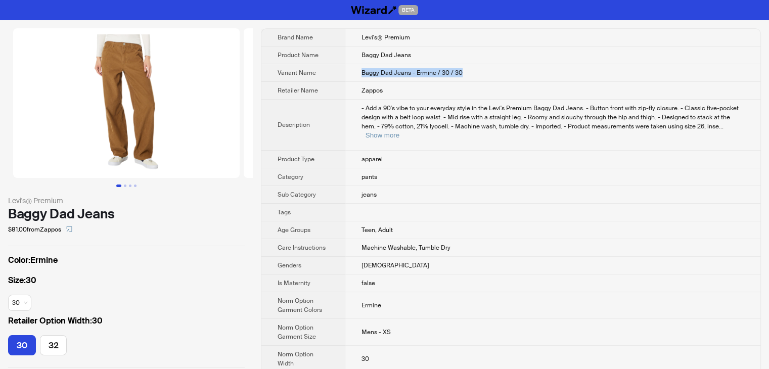
drag, startPoint x: 473, startPoint y: 68, endPoint x: 360, endPoint y: 68, distance: 113.3
click at [360, 68] on td "Baggy Dad Jeans - Ermine / 30 / 30" at bounding box center [553, 73] width 416 height 18
copy span "Baggy Dad Jeans - Ermine / 30 / 30"
drag, startPoint x: 484, startPoint y: 75, endPoint x: 476, endPoint y: 73, distance: 8.5
click at [484, 75] on td "Baggy Dad Jeans - Ermine / 30 / 30" at bounding box center [553, 73] width 416 height 18
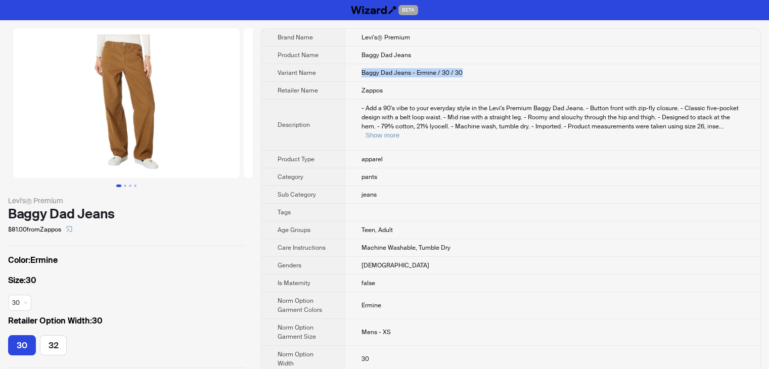
click at [468, 72] on td "Baggy Dad Jeans - Ermine / 30 / 30" at bounding box center [553, 73] width 416 height 18
drag, startPoint x: 468, startPoint y: 72, endPoint x: 354, endPoint y: 67, distance: 114.5
click at [354, 67] on td "Baggy Dad Jeans - Ermine / 30 / 30" at bounding box center [553, 73] width 416 height 18
copy span "Baggy Dad Jeans - Ermine / 30 / 30"
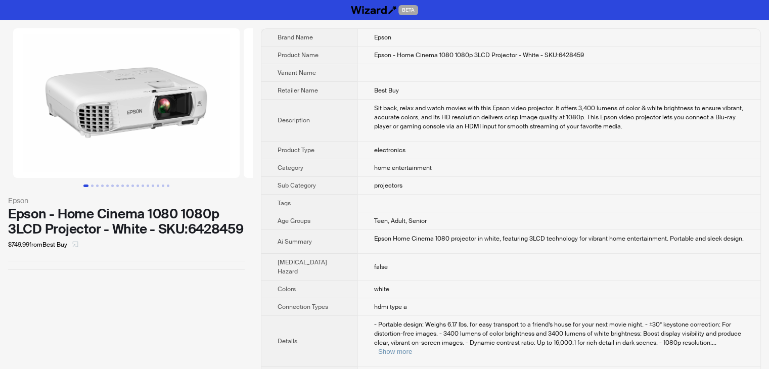
click at [78, 245] on icon "select" at bounding box center [75, 244] width 6 height 6
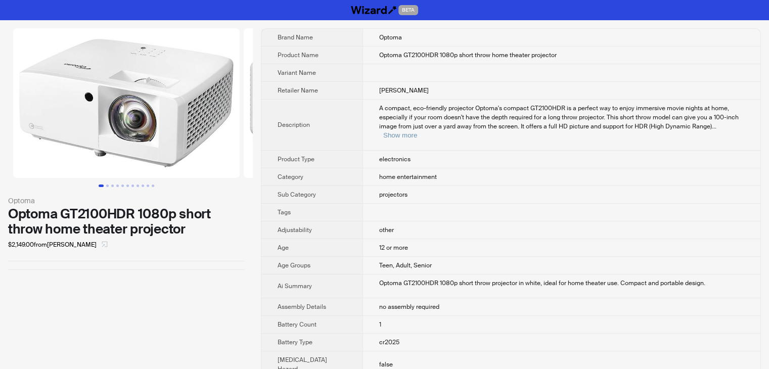
click at [102, 245] on icon "select" at bounding box center [105, 244] width 6 height 6
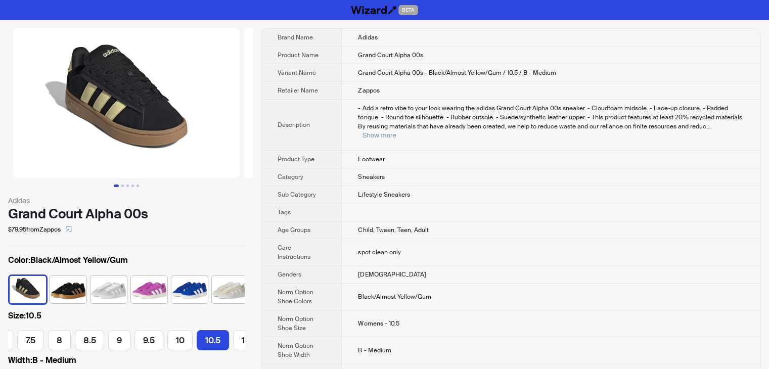
scroll to position [0, 145]
click at [396, 132] on button "Show more" at bounding box center [379, 136] width 34 height 8
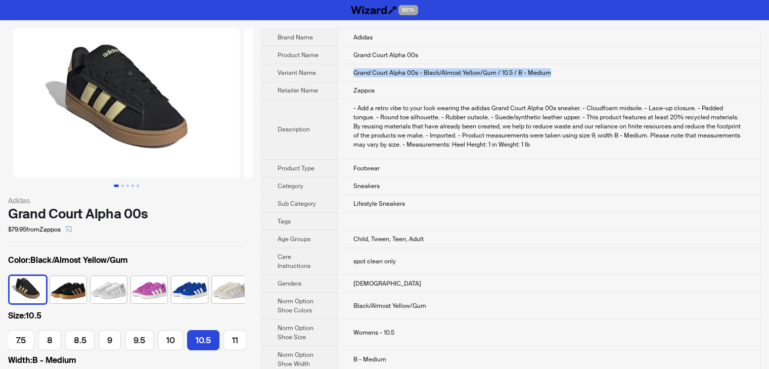
drag, startPoint x: 553, startPoint y: 69, endPoint x: 333, endPoint y: 72, distance: 220.1
click at [333, 72] on tr "Variant Name Grand Court Alpha 00s - Black/Almost Yellow/Gum / 10.5 / B - Medium" at bounding box center [511, 73] width 499 height 18
copy tr "Grand Court Alpha 00s - Black/Almost Yellow/Gum / 10.5 / B - Medium"
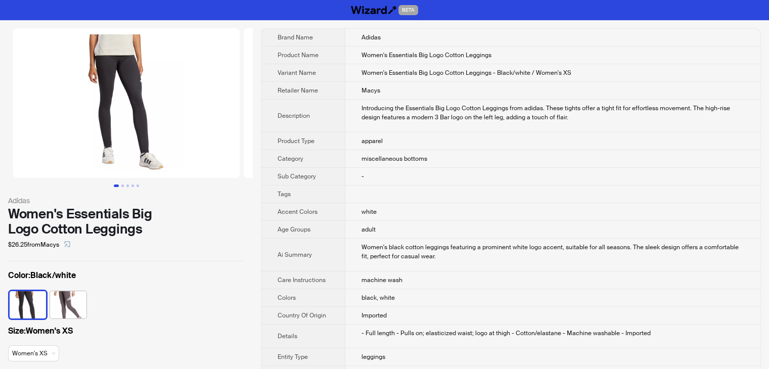
click at [462, 98] on td "Macys" at bounding box center [552, 91] width 415 height 18
drag, startPoint x: 585, startPoint y: 71, endPoint x: 345, endPoint y: 75, distance: 239.3
click at [345, 75] on td "Women's Essentials Big Logo Cotton Leggings - Black/white / Women's XS" at bounding box center [552, 73] width 415 height 18
copy span "Women's Essentials Big Logo Cotton Leggings - Black/white / Women's XS"
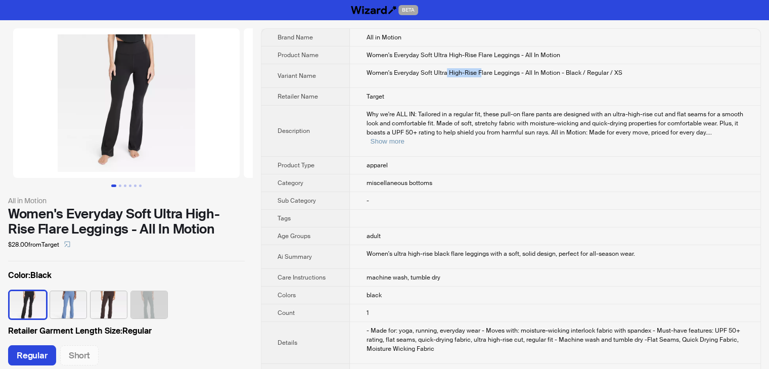
drag, startPoint x: 446, startPoint y: 70, endPoint x: 479, endPoint y: 70, distance: 32.9
click at [479, 70] on div "Women's Everyday Soft Ultra High-Rise Flare Leggings - All In Motion - Black / …" at bounding box center [555, 72] width 378 height 9
click at [464, 104] on td "Target" at bounding box center [555, 97] width 411 height 18
drag, startPoint x: 628, startPoint y: 69, endPoint x: 357, endPoint y: 74, distance: 271.2
click at [357, 74] on td "Women's Everyday Soft Ultra High-Rise Flare Leggings - All In Motion - Black / …" at bounding box center [555, 76] width 411 height 24
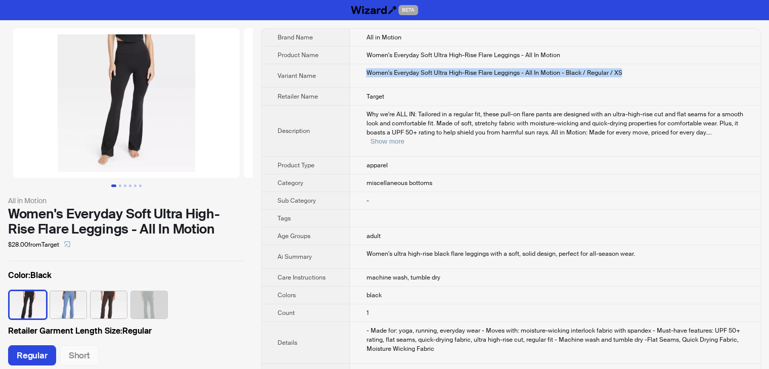
copy div "Women's Everyday Soft Ultra High-Rise Flare Leggings - All In Motion - Black / …"
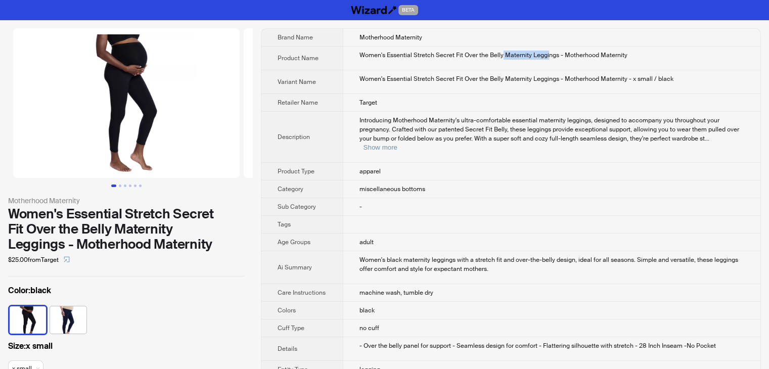
drag, startPoint x: 500, startPoint y: 55, endPoint x: 547, endPoint y: 55, distance: 47.0
click at [547, 55] on div "Women's Essential Stretch Secret Fit Over the Belly Maternity Leggings - Mother…" at bounding box center [552, 55] width 385 height 9
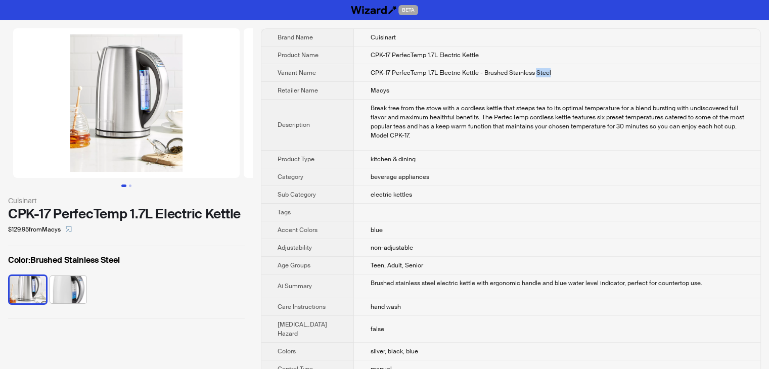
drag, startPoint x: 527, startPoint y: 72, endPoint x: 544, endPoint y: 74, distance: 17.8
click at [544, 74] on td "CPK-17 PerfecTemp 1.7L Electric Kettle - Brushed Stainless Steel" at bounding box center [557, 73] width 407 height 18
click at [132, 84] on img at bounding box center [126, 103] width 227 height 150
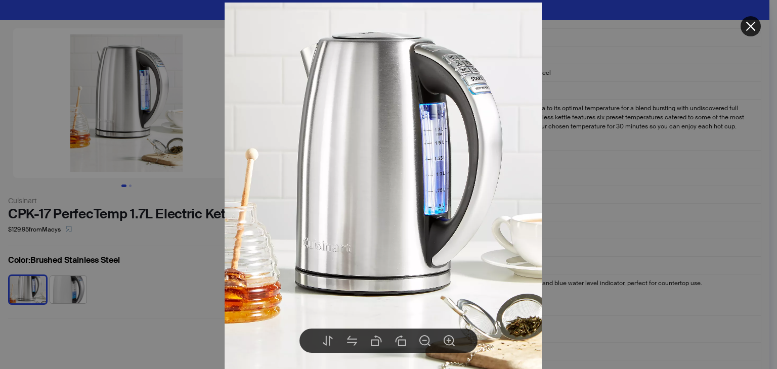
click at [646, 151] on div at bounding box center [388, 184] width 777 height 369
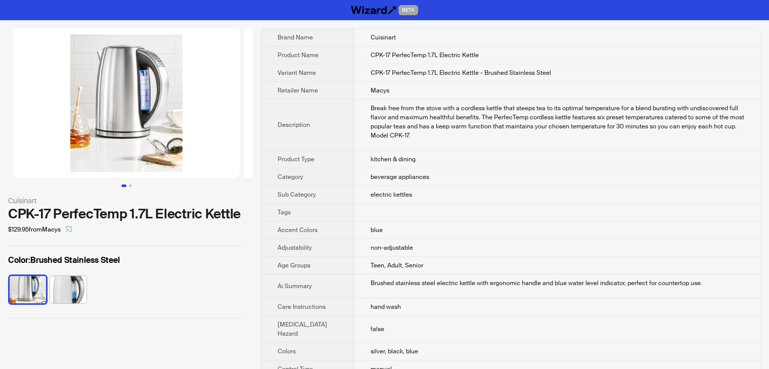
click at [119, 75] on img at bounding box center [126, 103] width 227 height 150
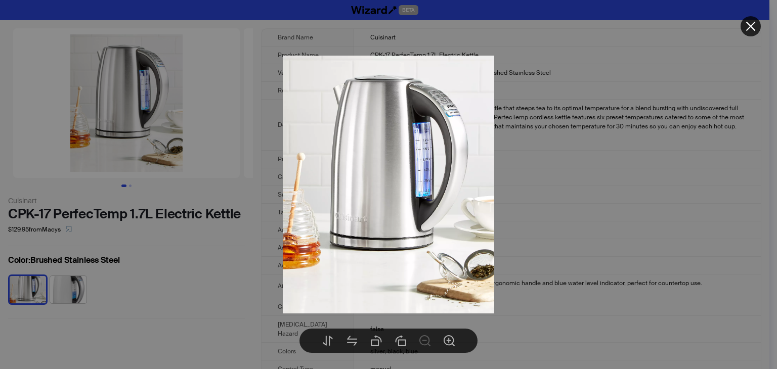
click at [255, 115] on div at bounding box center [388, 184] width 777 height 369
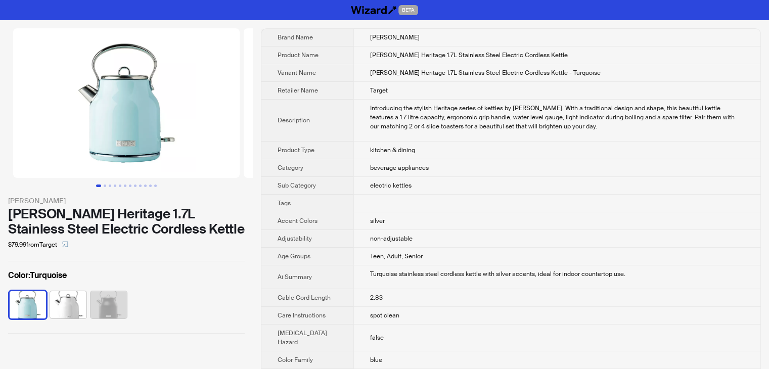
click at [126, 120] on img at bounding box center [126, 103] width 227 height 150
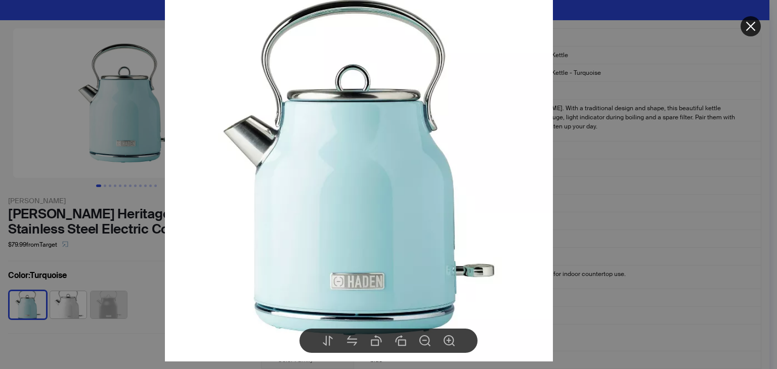
click at [635, 160] on div at bounding box center [388, 184] width 777 height 369
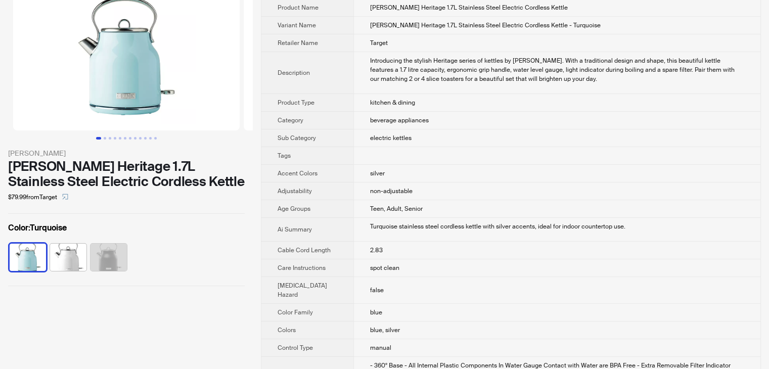
scroll to position [51, 0]
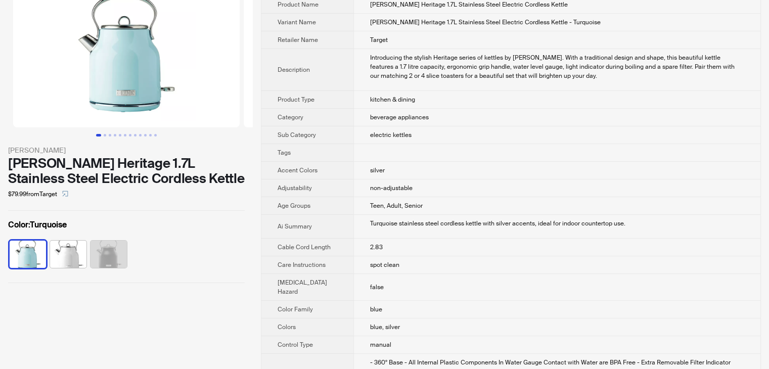
click at [101, 134] on button "Go to slide 1" at bounding box center [98, 135] width 5 height 3
click at [104, 135] on button "Go to slide 2" at bounding box center [105, 135] width 3 height 3
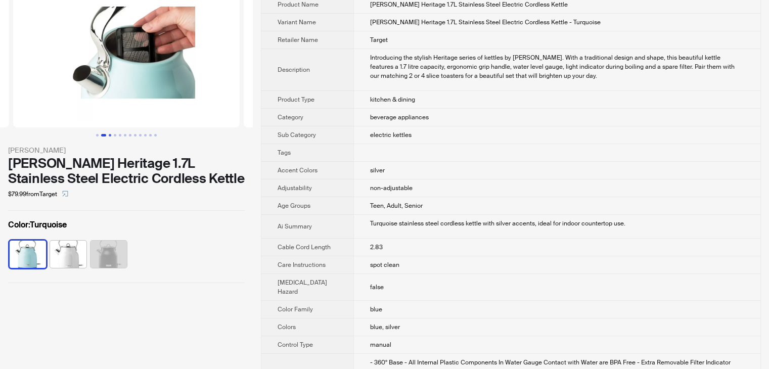
click at [111, 134] on button "Go to slide 3" at bounding box center [110, 135] width 3 height 3
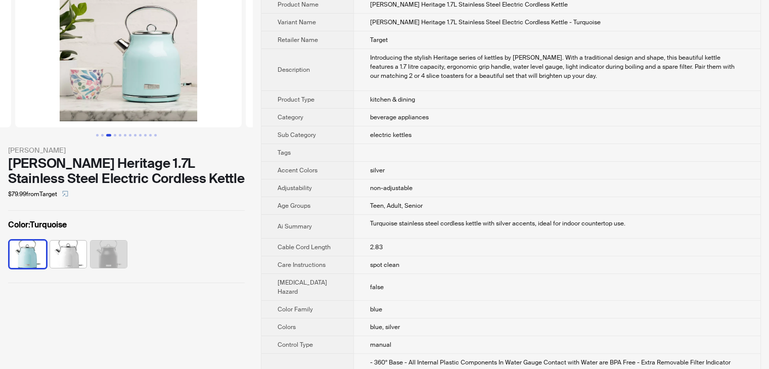
scroll to position [0, 461]
click at [67, 257] on img at bounding box center [68, 254] width 36 height 27
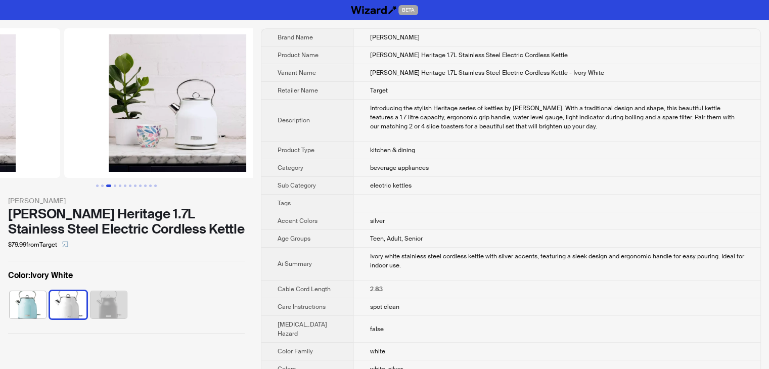
scroll to position [0, 461]
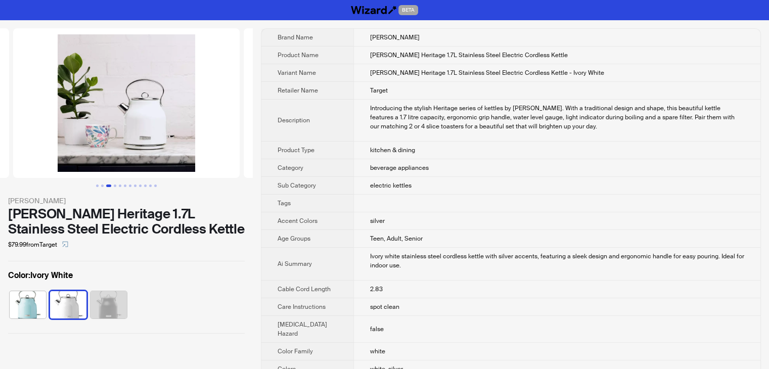
click at [137, 118] on img at bounding box center [126, 103] width 227 height 150
click at [142, 132] on img at bounding box center [126, 103] width 227 height 150
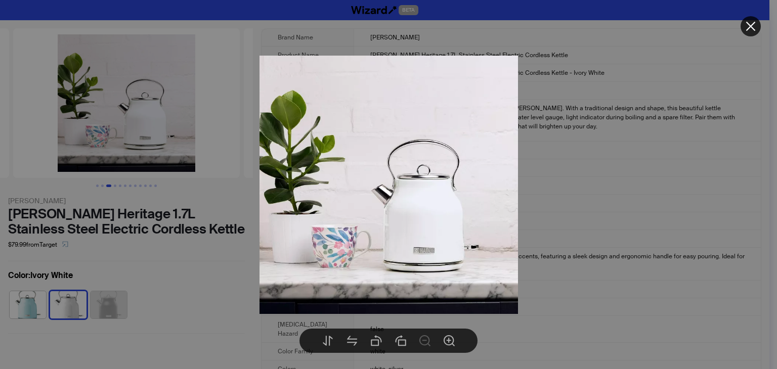
click at [577, 196] on div at bounding box center [388, 184] width 777 height 369
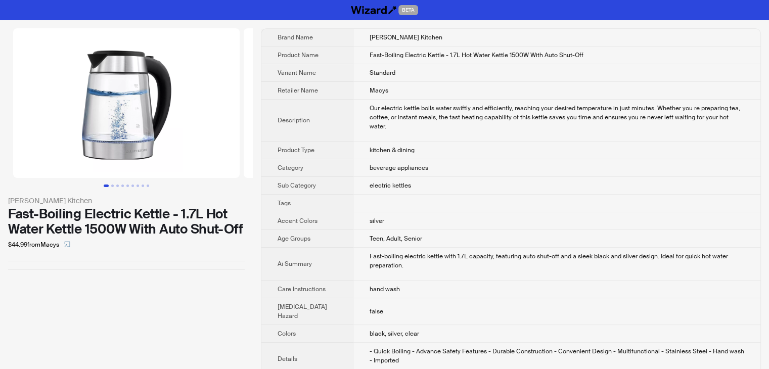
click at [433, 159] on td "beverage appliances" at bounding box center [557, 168] width 408 height 18
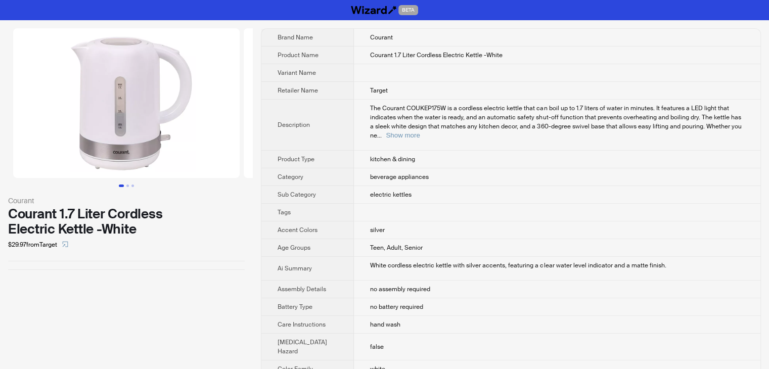
click at [575, 67] on td at bounding box center [557, 73] width 407 height 18
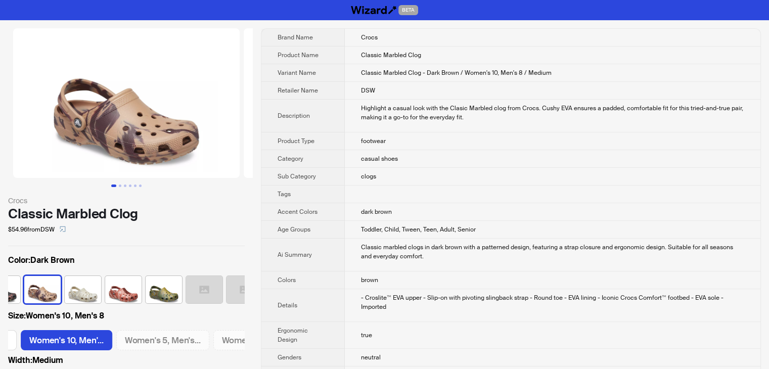
scroll to position [0, 609]
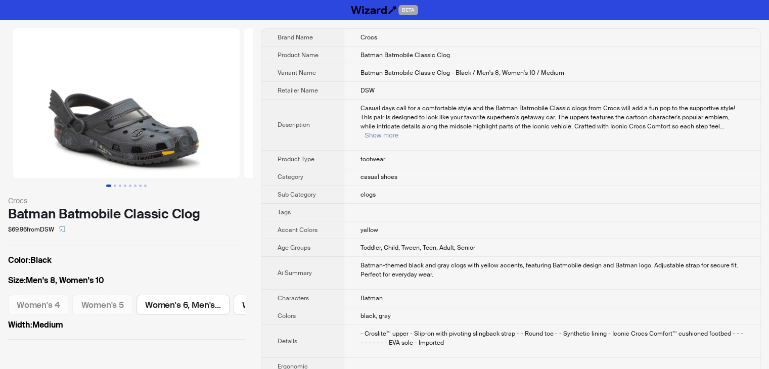
scroll to position [0, 577]
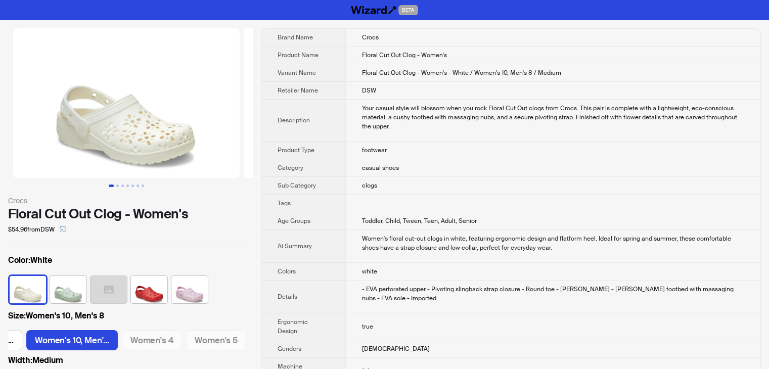
scroll to position [0, 174]
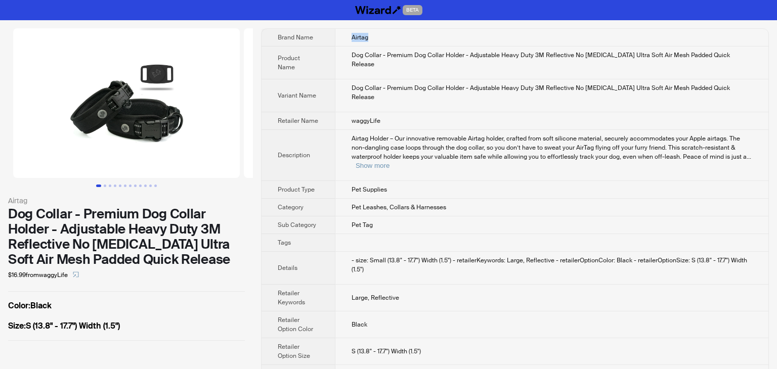
drag, startPoint x: 376, startPoint y: 33, endPoint x: 338, endPoint y: 38, distance: 37.7
click at [338, 38] on td "Airtag" at bounding box center [552, 38] width 434 height 18
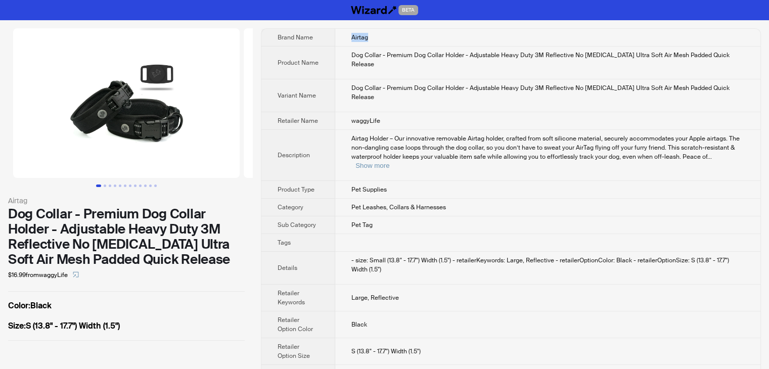
click at [382, 33] on td "Airtag" at bounding box center [547, 38] width 425 height 18
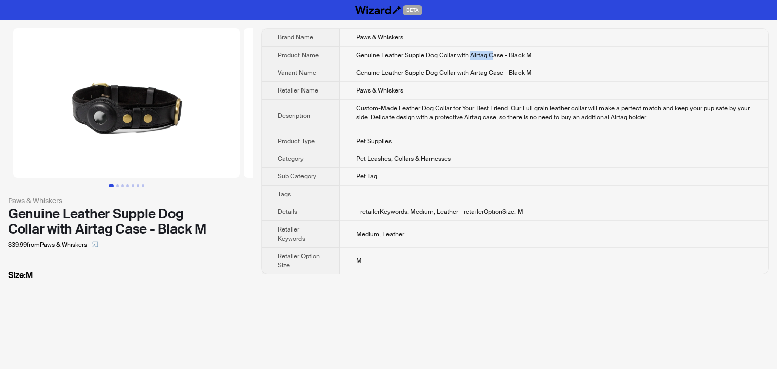
drag, startPoint x: 468, startPoint y: 55, endPoint x: 489, endPoint y: 53, distance: 21.3
click at [489, 53] on span "Genuine Leather Supple Dog Collar with Airtag Case - Black M" at bounding box center [444, 55] width 176 height 8
drag, startPoint x: 427, startPoint y: 53, endPoint x: 447, endPoint y: 55, distance: 19.8
click at [447, 55] on span "Genuine Leather Supple Dog Collar with Airtag Case - Black M" at bounding box center [444, 55] width 176 height 8
drag, startPoint x: 406, startPoint y: 35, endPoint x: 349, endPoint y: 37, distance: 56.7
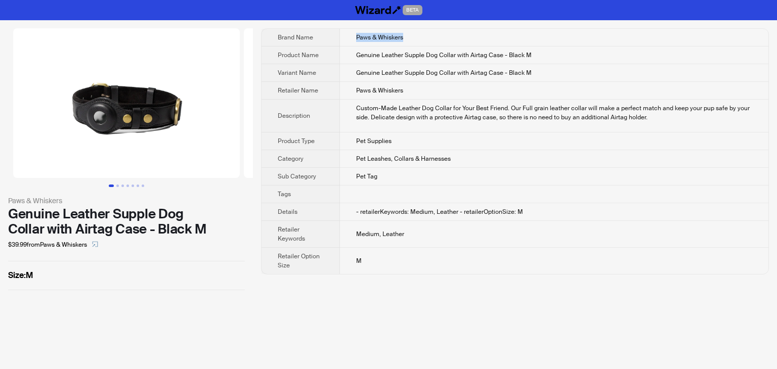
click at [349, 37] on td "Paws & Whiskers" at bounding box center [554, 38] width 428 height 18
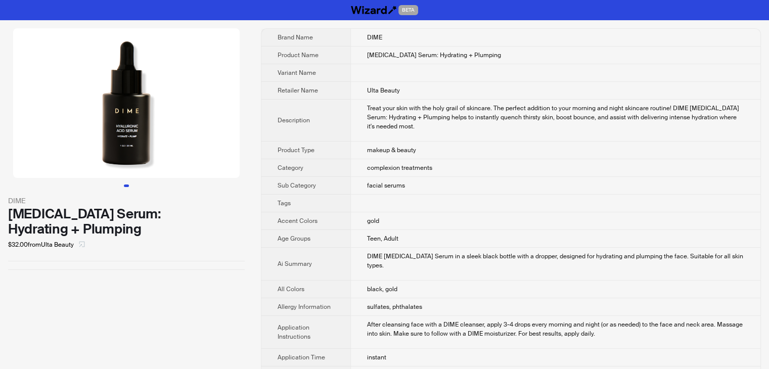
click at [82, 246] on icon "select" at bounding box center [82, 244] width 6 height 6
click at [83, 245] on icon "select" at bounding box center [82, 244] width 6 height 6
click at [83, 243] on icon "select" at bounding box center [82, 244] width 6 height 6
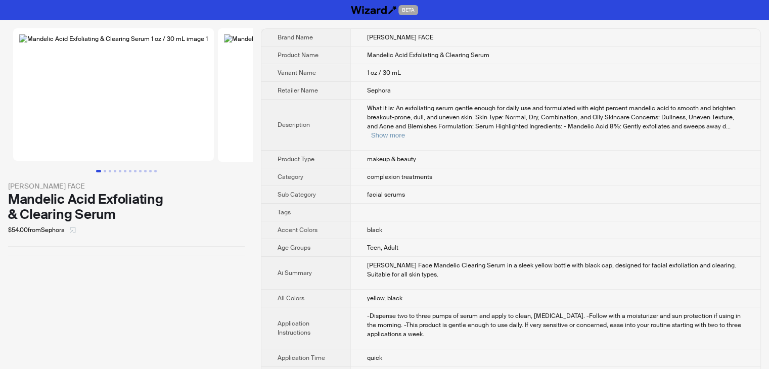
click at [75, 233] on icon "select" at bounding box center [73, 230] width 6 height 6
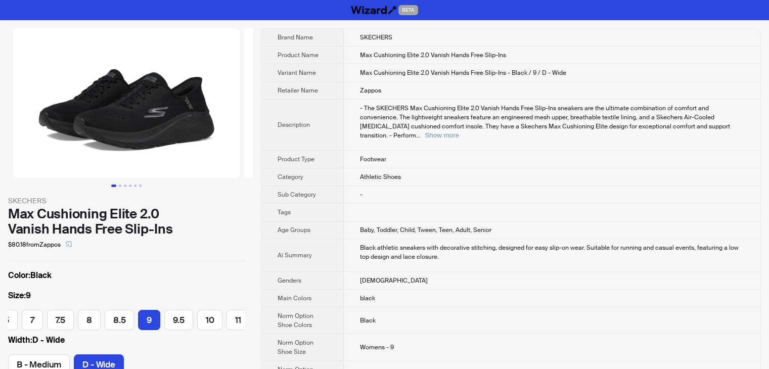
scroll to position [0, 109]
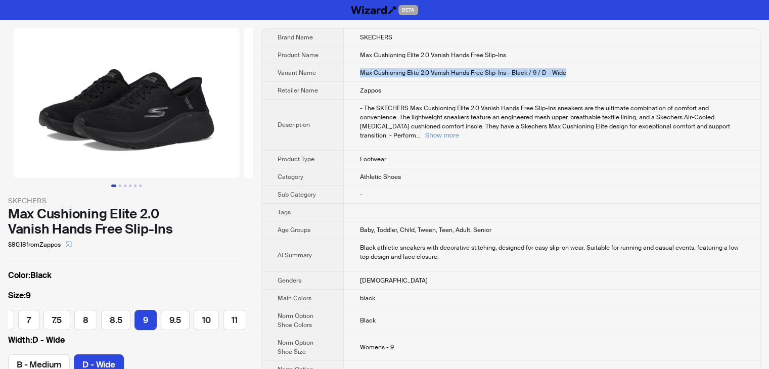
drag, startPoint x: 579, startPoint y: 70, endPoint x: 357, endPoint y: 73, distance: 222.1
click at [357, 73] on td "Max Cushioning Elite 2.0 Vanish Hands Free Slip-Ins - Black / 9 / D - Wide" at bounding box center [552, 73] width 417 height 18
copy span "Max Cushioning Elite 2.0 Vanish Hands Free Slip-Ins - Black / 9 / D - Wide"
click at [496, 102] on td "- The SKECHERS Max Cushioning Elite 2.0 Vanish Hands Free Slip-Ins sneakers are…" at bounding box center [552, 125] width 417 height 51
drag, startPoint x: 581, startPoint y: 73, endPoint x: 356, endPoint y: 73, distance: 225.1
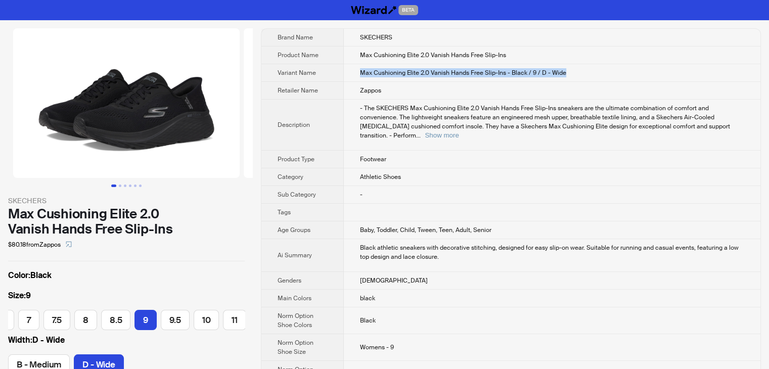
click at [356, 73] on td "Max Cushioning Elite 2.0 Vanish Hands Free Slip-Ins - Black / 9 / D - Wide" at bounding box center [552, 73] width 417 height 18
copy span "Max Cushioning Elite 2.0 Vanish Hands Free Slip-Ins - Black / 9 / D - Wide"
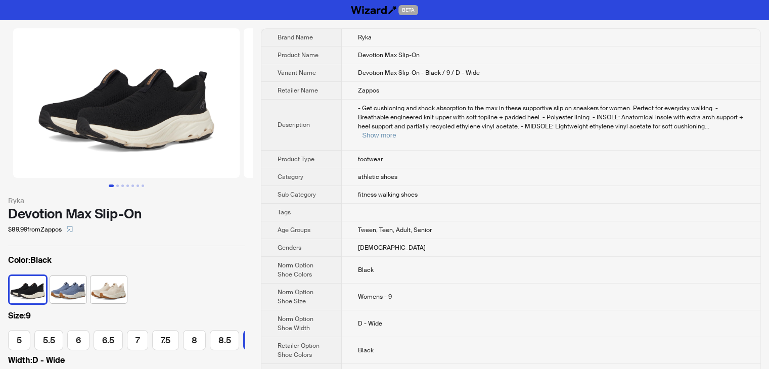
scroll to position [0, 138]
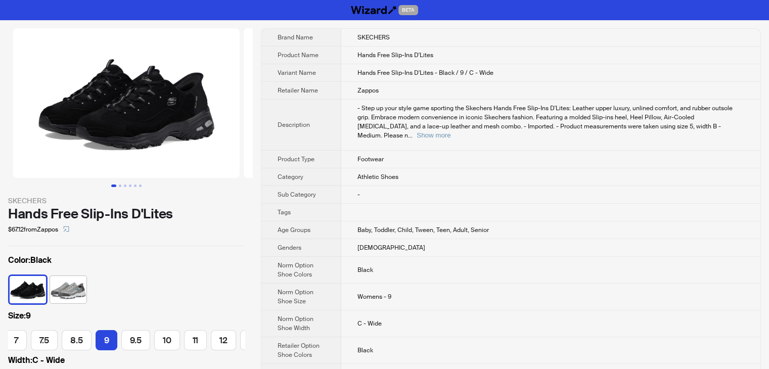
scroll to position [0, 140]
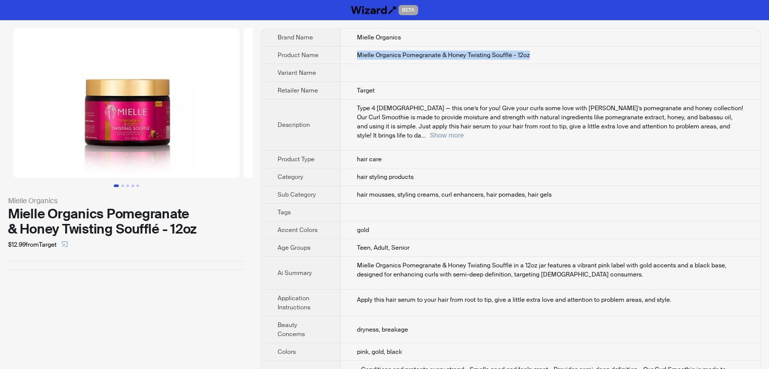
drag, startPoint x: 549, startPoint y: 55, endPoint x: 356, endPoint y: 55, distance: 193.2
click at [356, 55] on td "Mielle Organics Pomegranate & Honey Twisting Soufflé - 12oz" at bounding box center [551, 56] width 420 height 18
copy span "Mielle Organics Pomegranate & Honey Twisting Soufflé - 12oz"
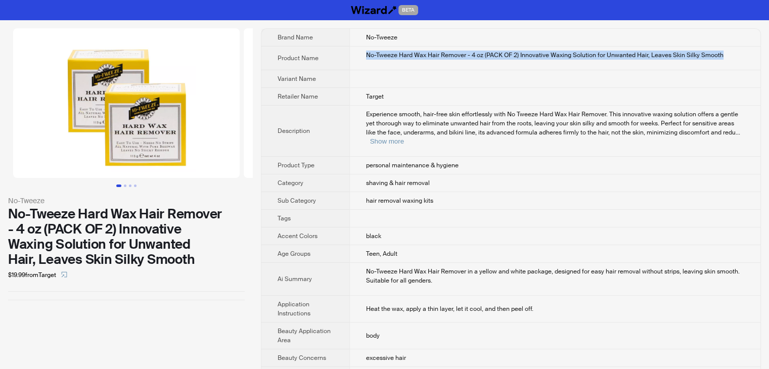
drag, startPoint x: 720, startPoint y: 55, endPoint x: 343, endPoint y: 60, distance: 376.9
click at [350, 61] on td "No-Tweeze Hard Wax Hair Remover - 4 oz (PACK OF 2) Innovative Waxing Solution f…" at bounding box center [555, 59] width 411 height 24
copy div "No-Tweeze Hard Wax Hair Remover - 4 oz (PACK OF 2) Innovative Waxing Solution f…"
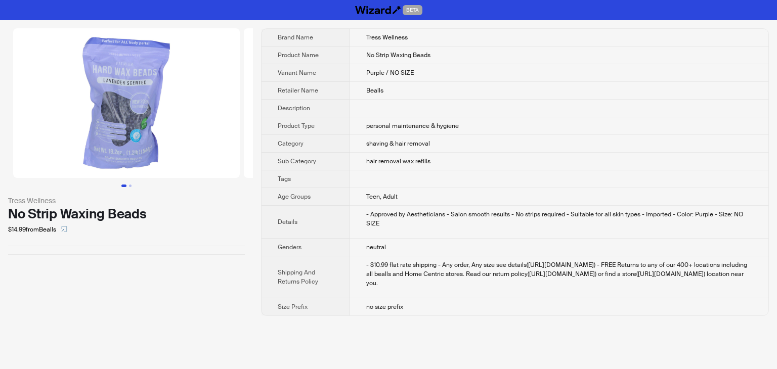
click at [514, 144] on td "shaving & hair removal" at bounding box center [559, 144] width 418 height 18
click at [495, 119] on td "personal maintenance & hygiene" at bounding box center [559, 126] width 418 height 18
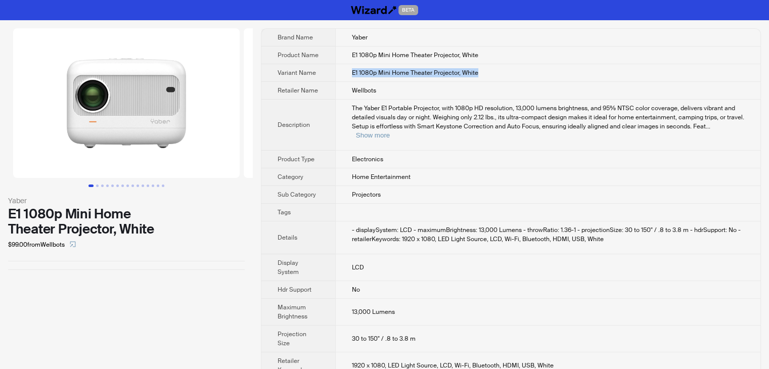
drag, startPoint x: 486, startPoint y: 70, endPoint x: 343, endPoint y: 69, distance: 142.7
click at [343, 69] on td "E1 1080p Mini Home Theater Projector, White" at bounding box center [547, 73] width 425 height 18
copy span "E1 1080p Mini Home Theater Projector, White"
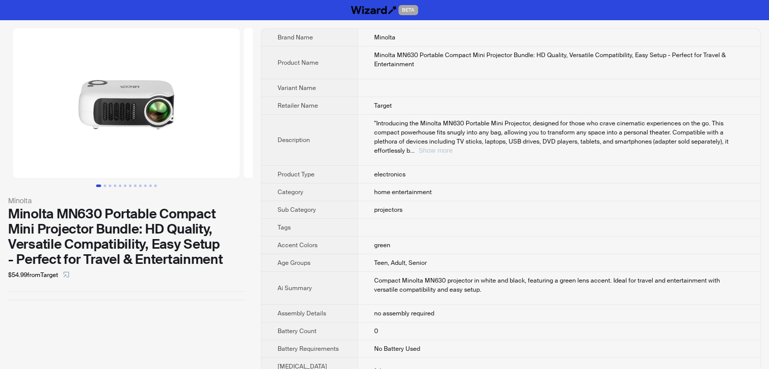
click at [453, 147] on button "Show more" at bounding box center [436, 151] width 34 height 8
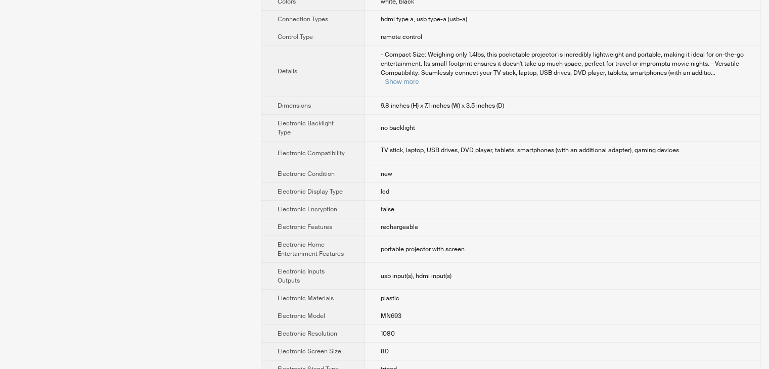
scroll to position [405, 0]
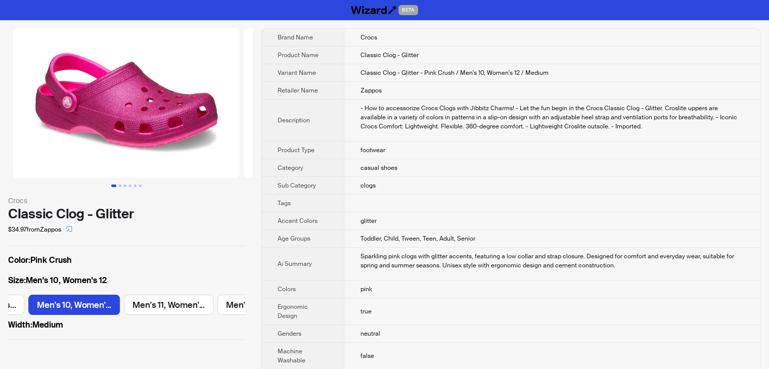
scroll to position [0, 757]
click at [161, 123] on img at bounding box center [126, 103] width 227 height 150
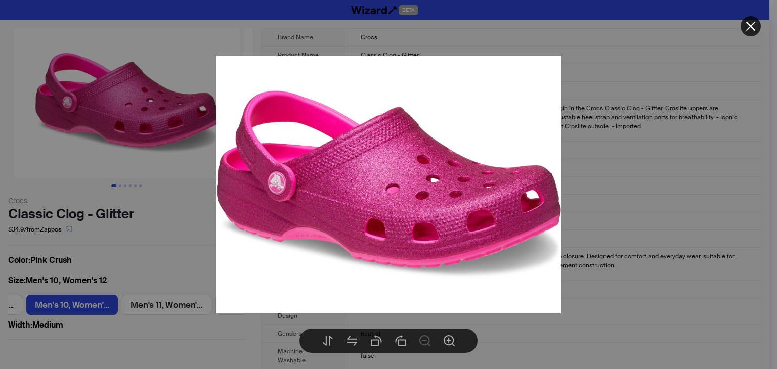
click at [622, 126] on div at bounding box center [388, 184] width 777 height 369
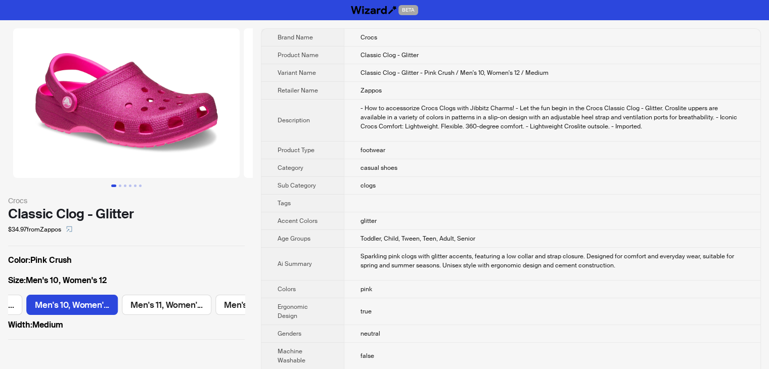
click at [437, 79] on td "Classic Clog - Glitter - Pink Crush / Men's 10, Women's 12 / Medium" at bounding box center [552, 73] width 417 height 18
click at [177, 140] on img at bounding box center [126, 103] width 227 height 150
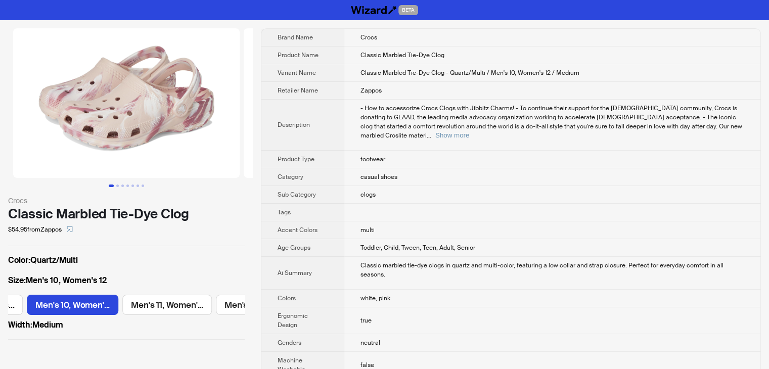
scroll to position [0, 757]
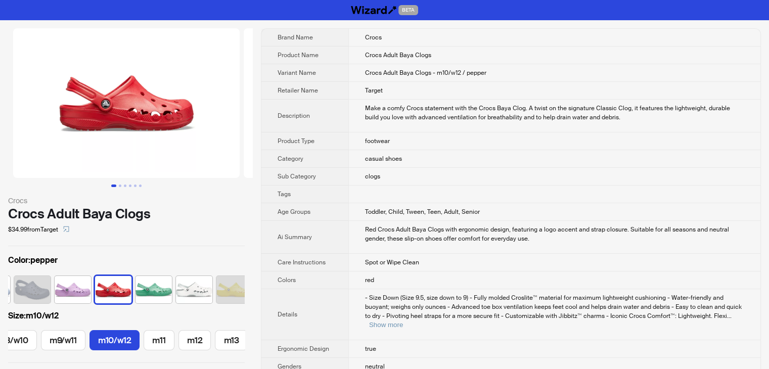
scroll to position [0, 451]
click at [129, 108] on img at bounding box center [126, 103] width 227 height 150
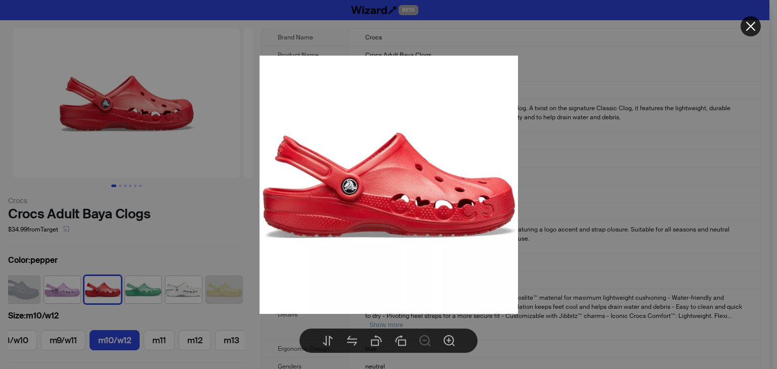
click at [692, 145] on div at bounding box center [388, 184] width 777 height 369
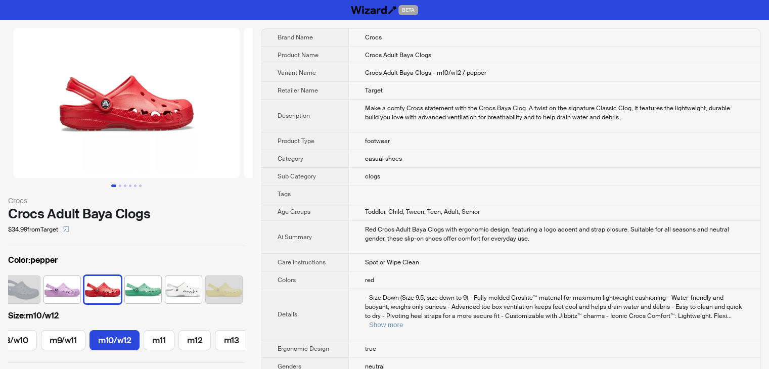
click at [154, 123] on img at bounding box center [126, 103] width 227 height 150
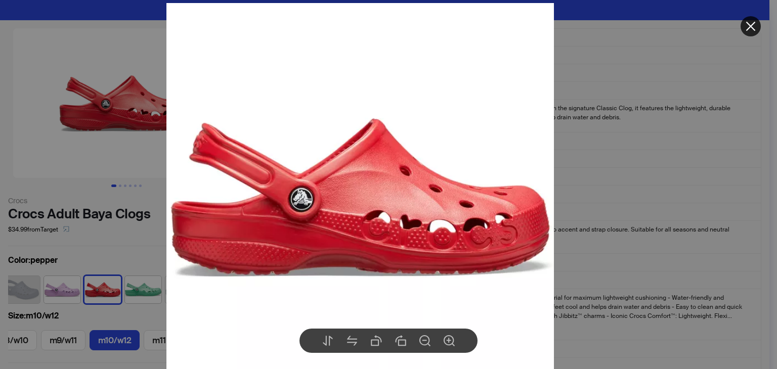
click at [617, 153] on div at bounding box center [388, 184] width 777 height 369
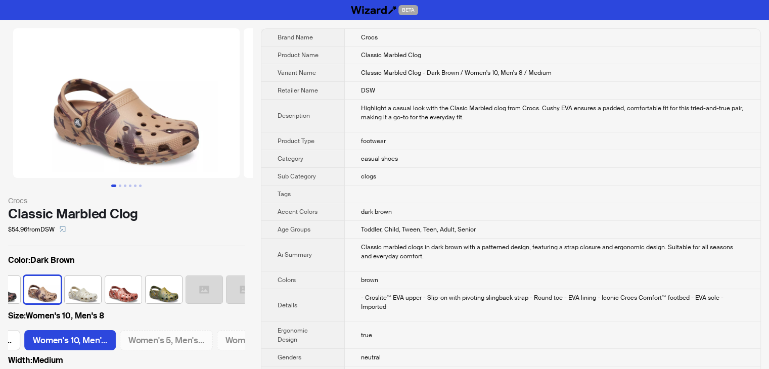
scroll to position [0, 609]
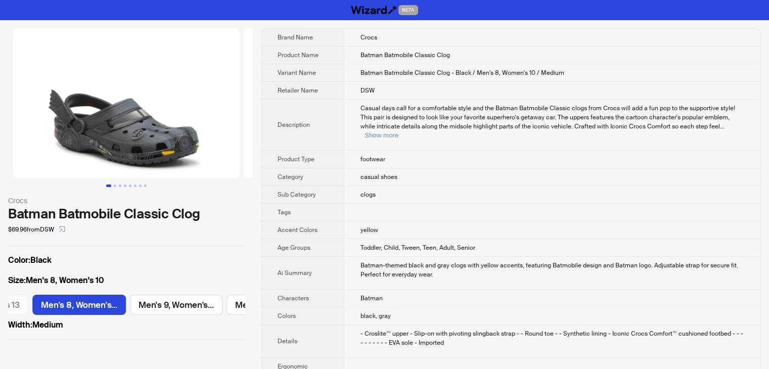
scroll to position [0, 734]
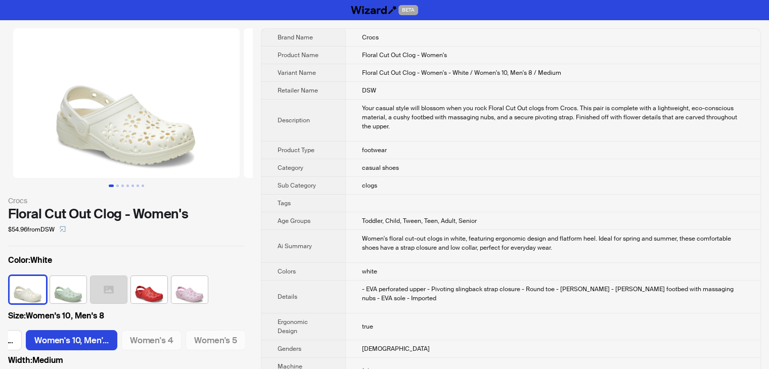
scroll to position [0, 174]
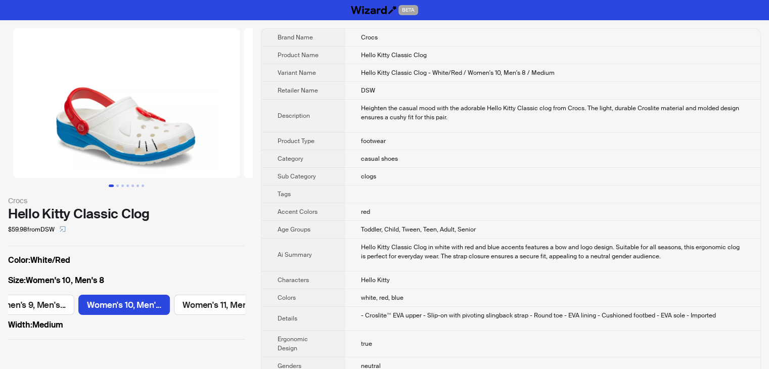
scroll to position [0, 333]
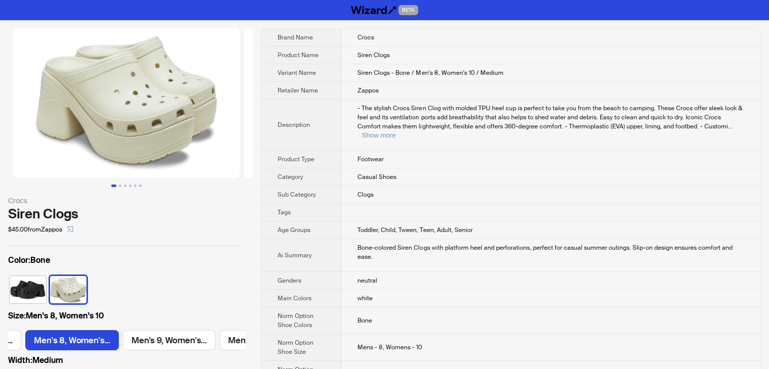
scroll to position [0, 370]
